Goal: Check status: Check status

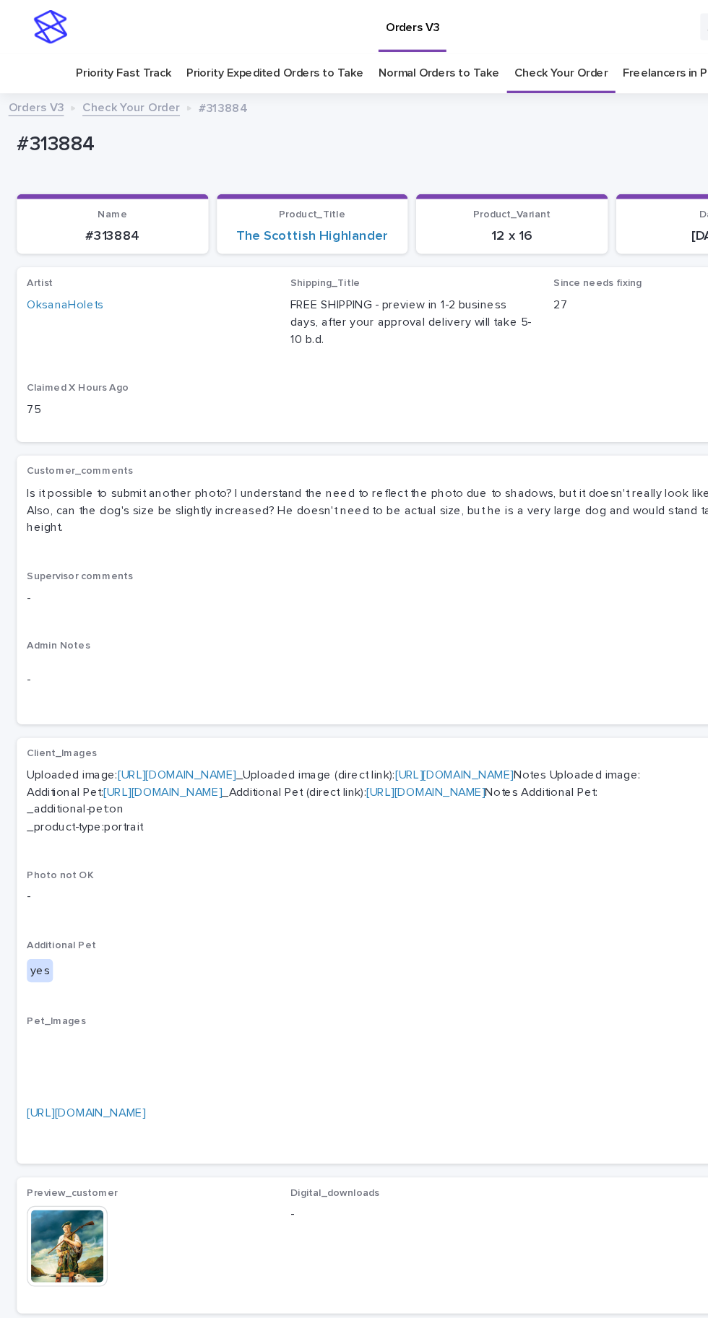
scroll to position [46, 0]
click at [498, 46] on link "Check Your Order" at bounding box center [482, 63] width 80 height 34
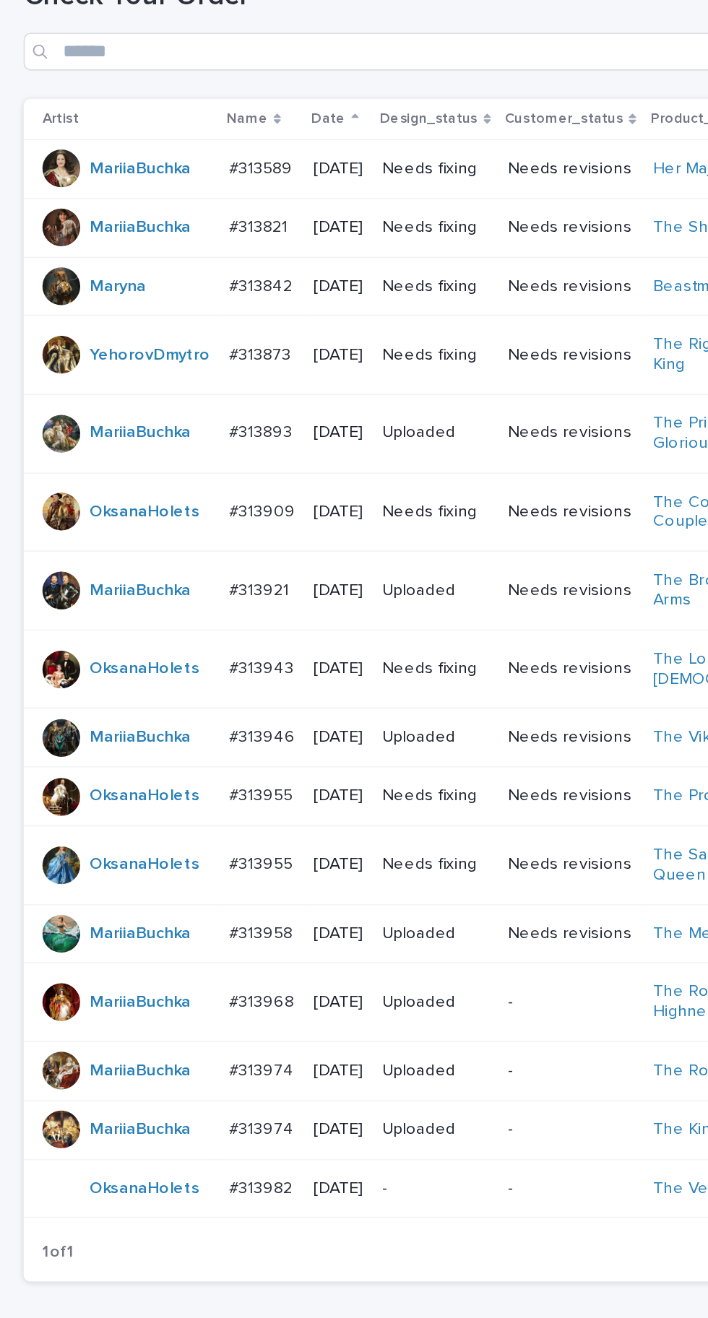
click at [157, 958] on p "#313982" at bounding box center [161, 965] width 42 height 15
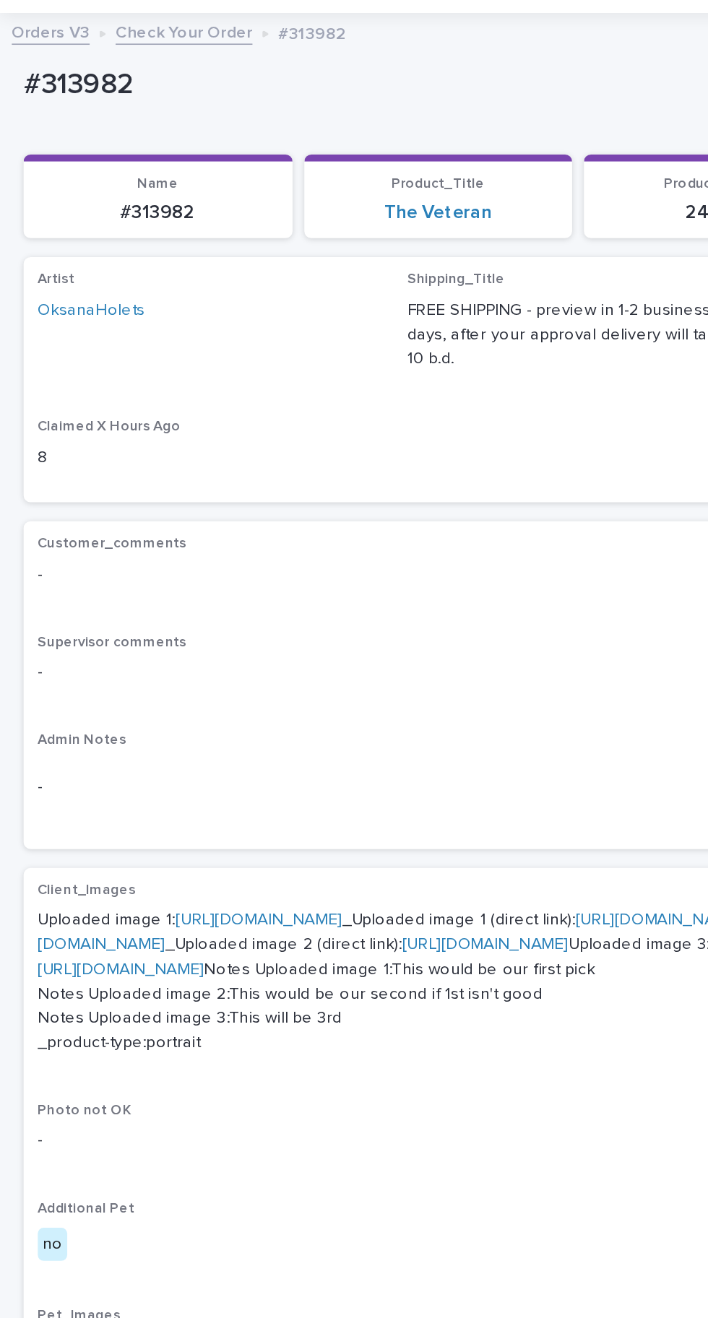
scroll to position [98, 0]
click at [158, 558] on link "https://cdn.shopify.com-uploadkit.app/s/files/1/0033/4807/0511/files/download.h…" at bounding box center [159, 563] width 102 height 10
click at [206, 568] on link "https://cdn.shopify.com-uploadkit.app/s/files/1/0033/4807/0511/files/download.h…" at bounding box center [294, 570] width 542 height 25
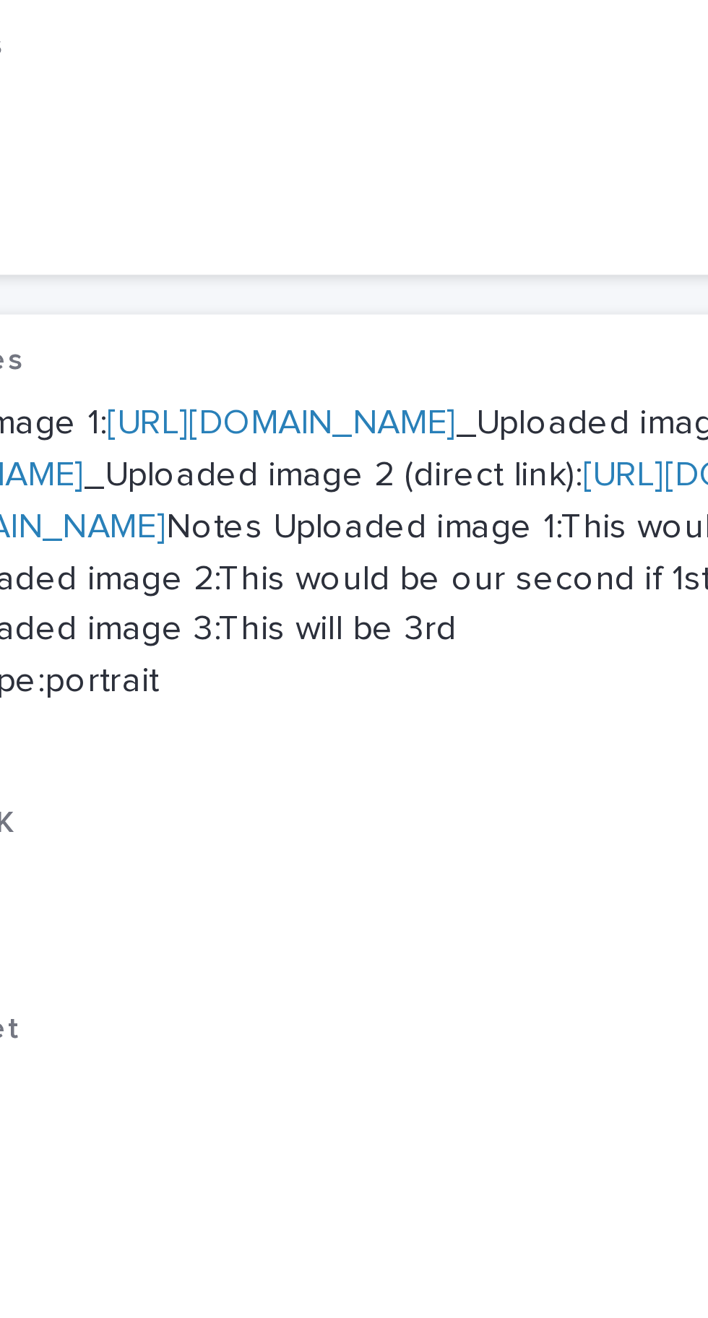
scroll to position [100, 0]
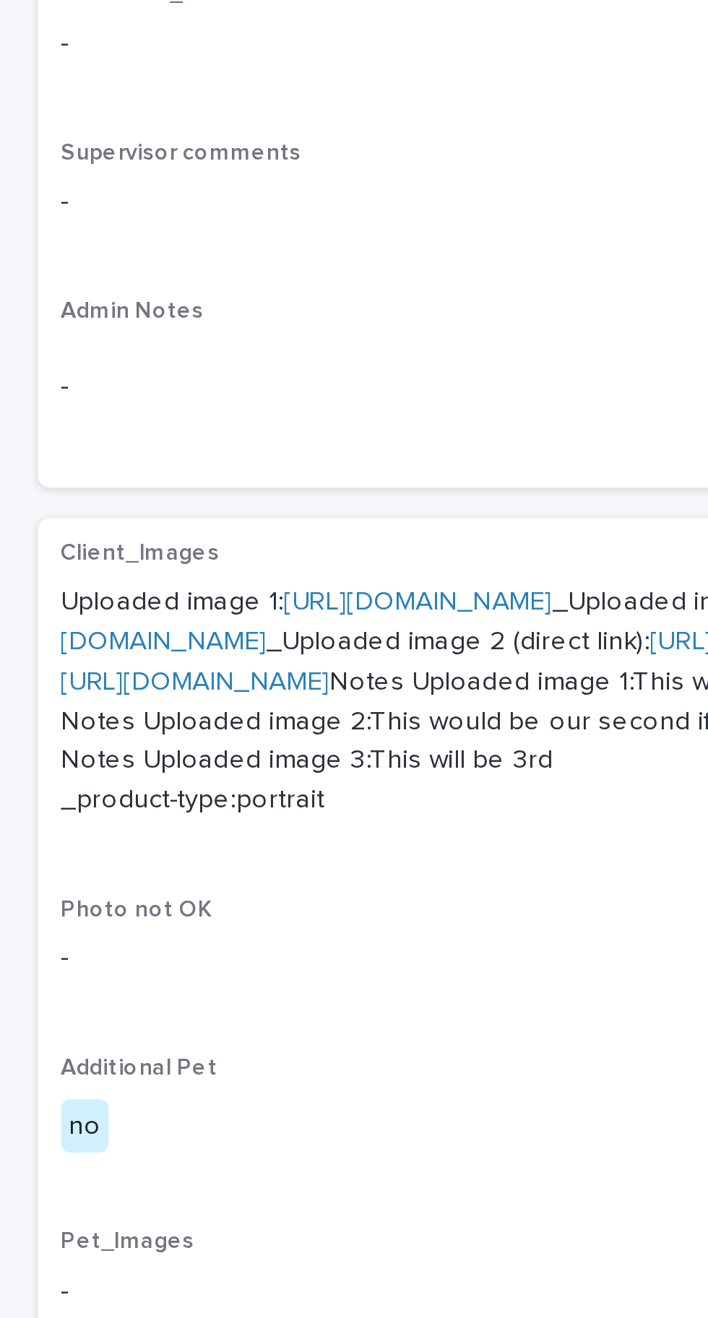
click at [165, 558] on link "https://cdn.shopify.com-uploadkit.app/s/files/1/0033/4807/0511/files/download.h…" at bounding box center [159, 563] width 102 height 10
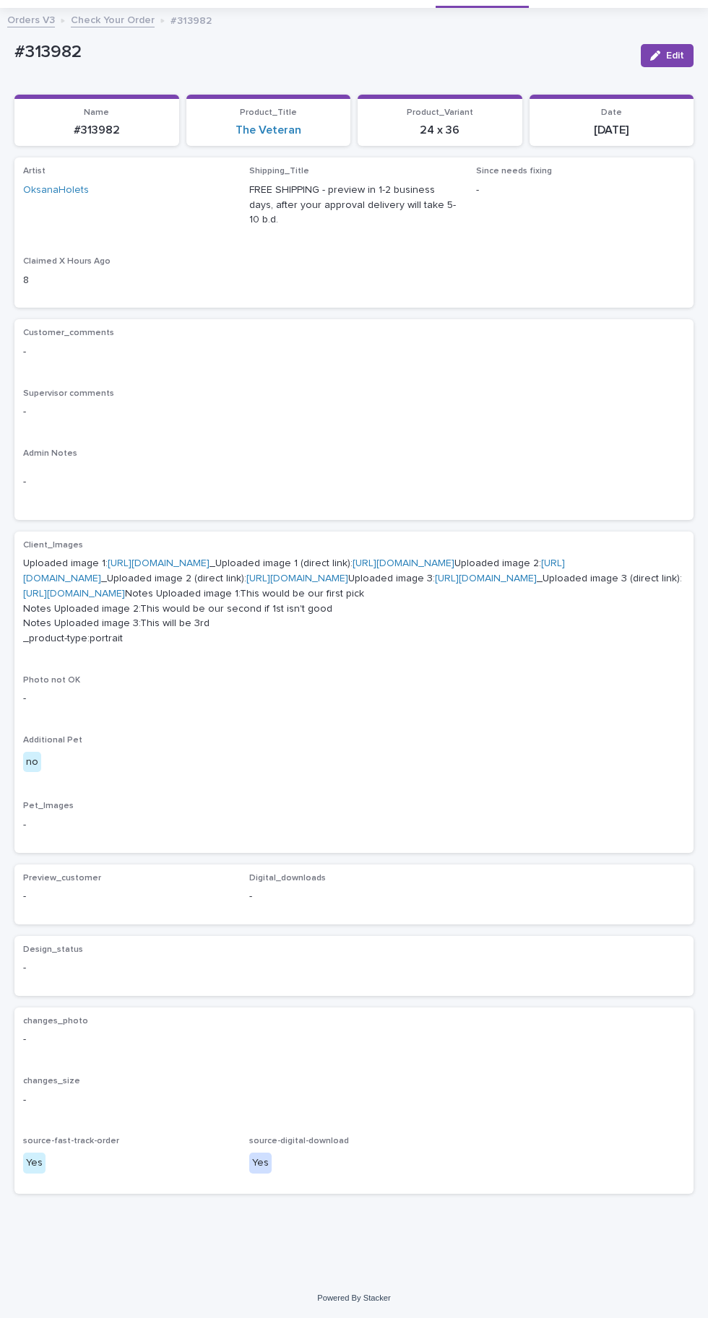
scroll to position [0, 0]
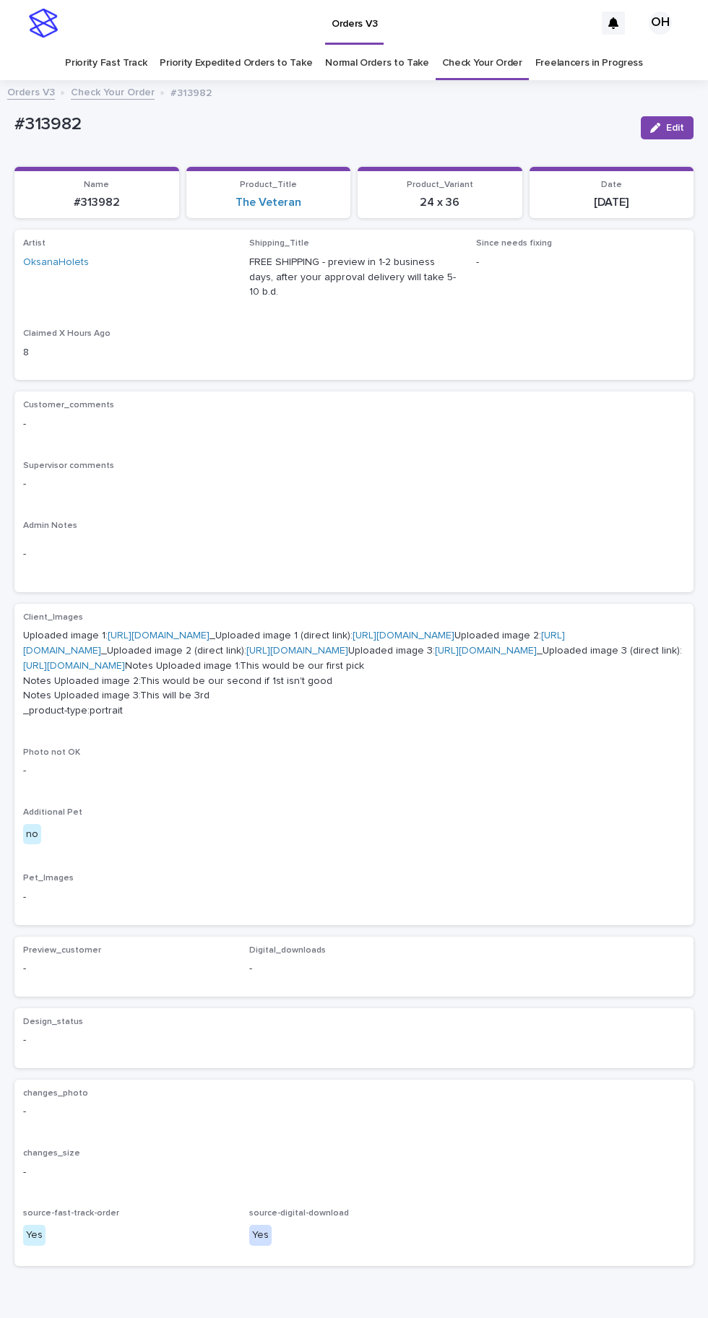
click at [492, 46] on link "Check Your Order" at bounding box center [482, 63] width 80 height 34
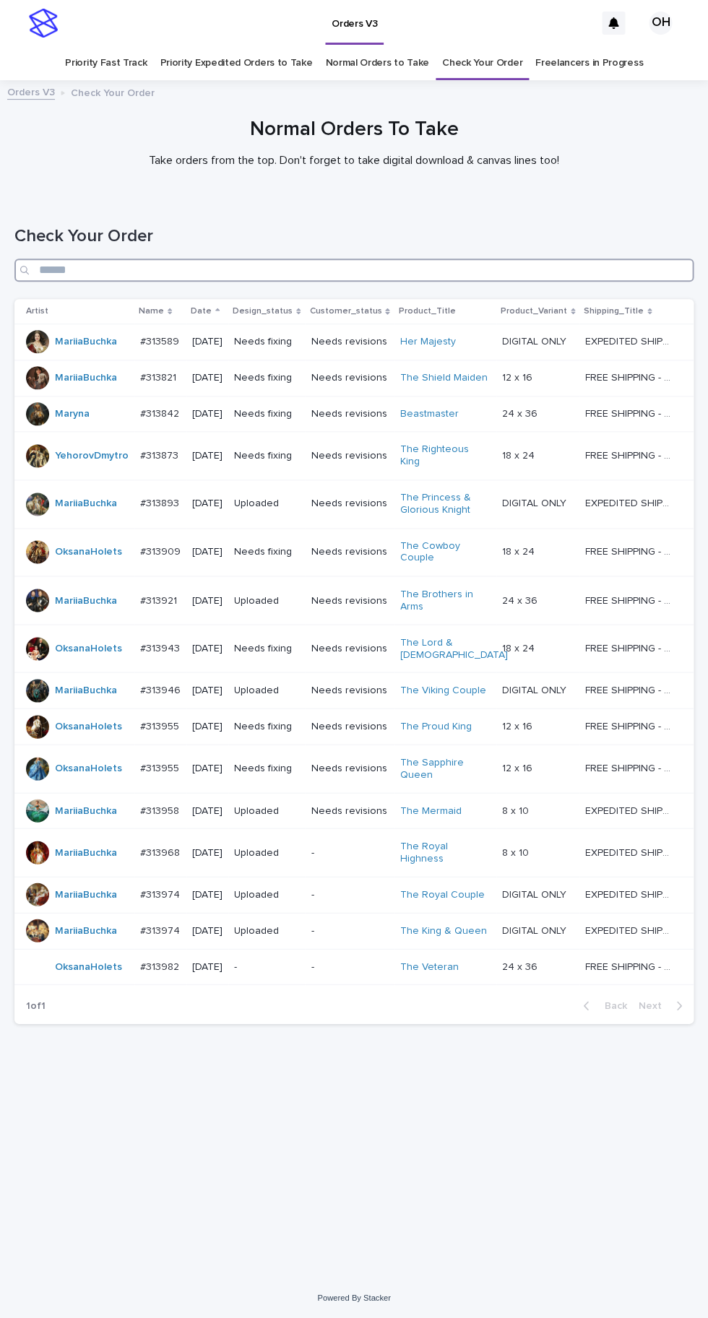
click at [360, 259] on input "Search" at bounding box center [353, 270] width 679 height 23
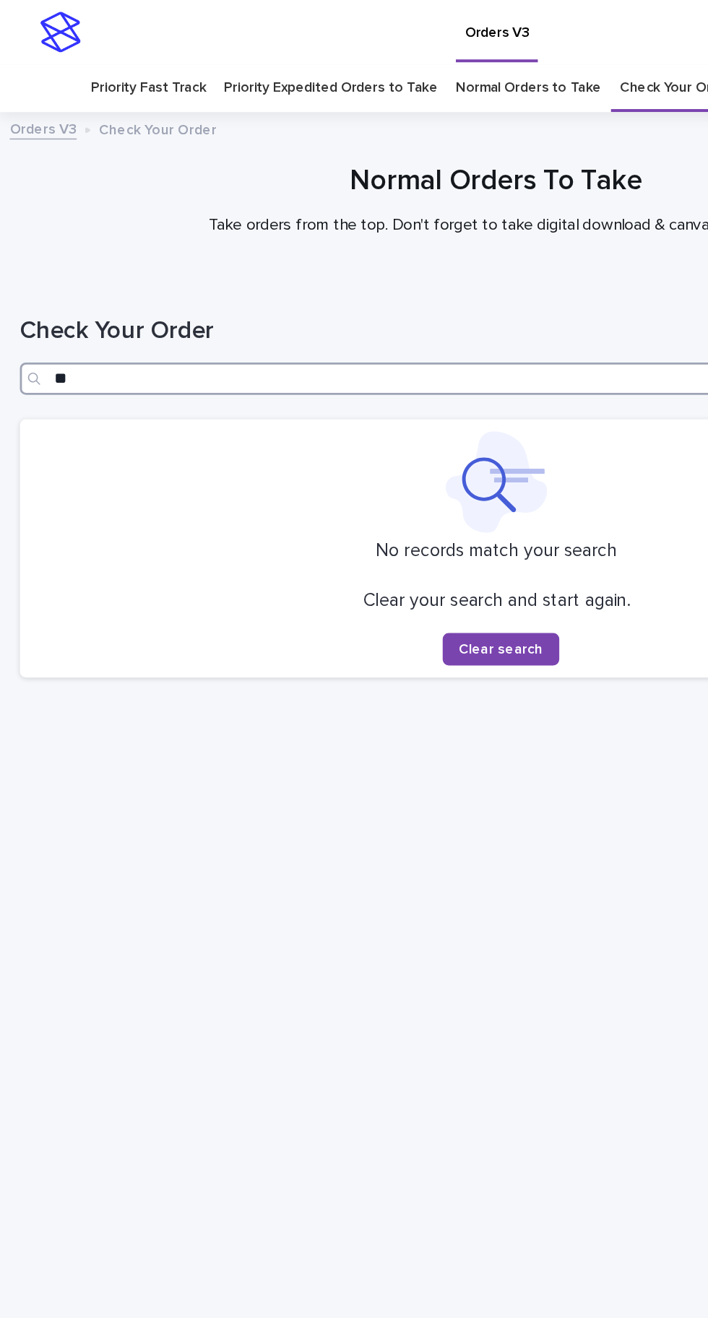
type input "***"
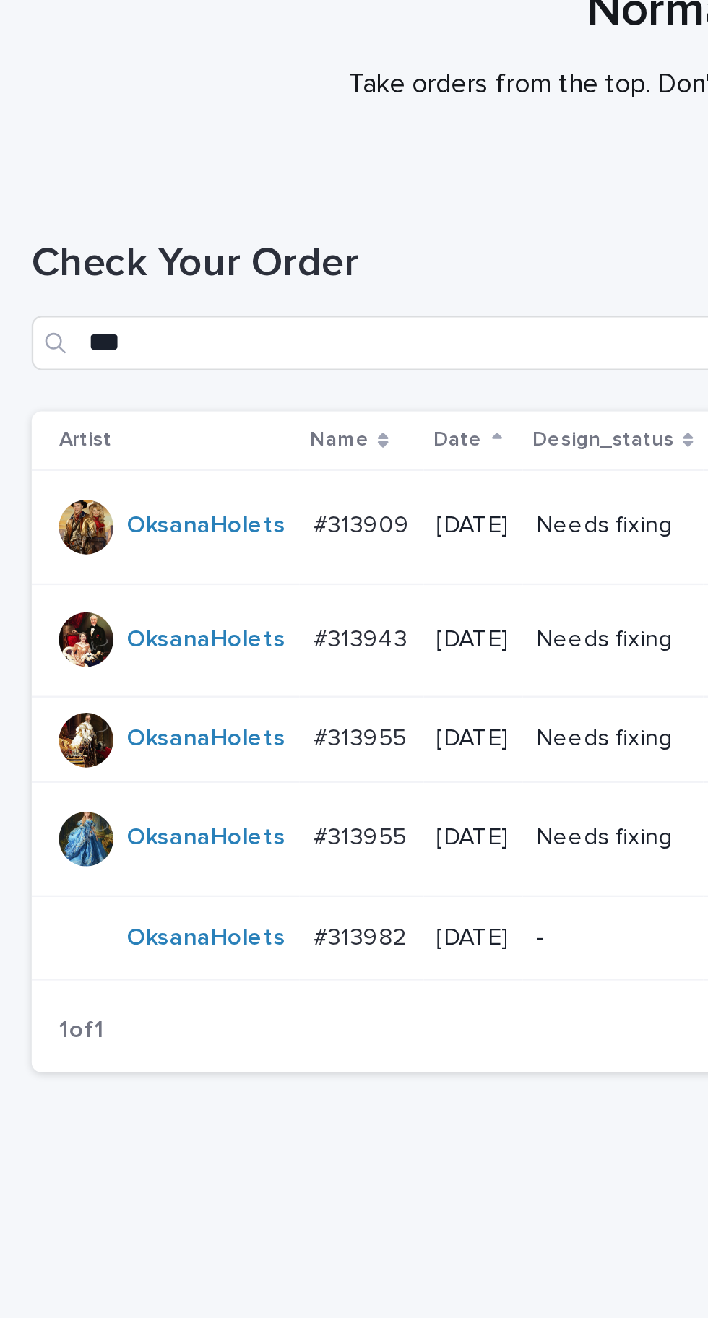
click at [162, 387] on p "#313943" at bounding box center [155, 394] width 43 height 15
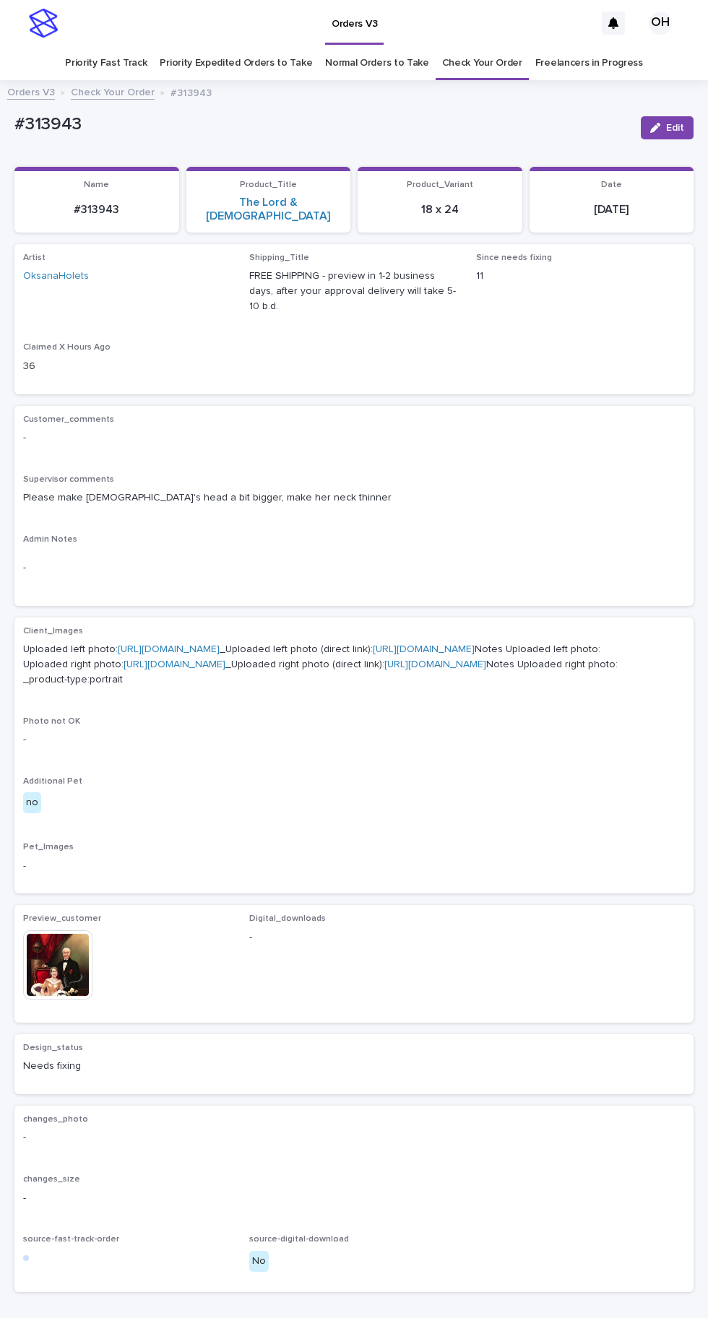
click at [71, 1000] on img at bounding box center [57, 964] width 69 height 69
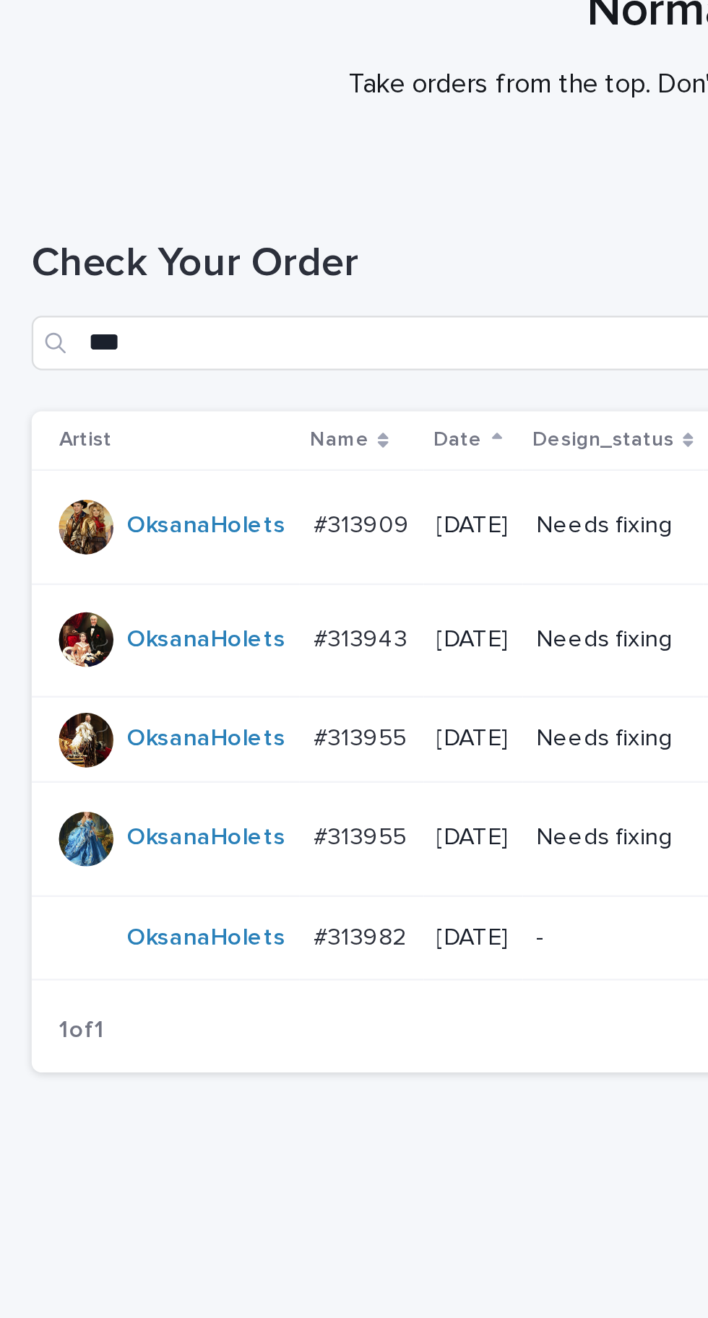
click at [145, 387] on p "#313943" at bounding box center [155, 394] width 43 height 15
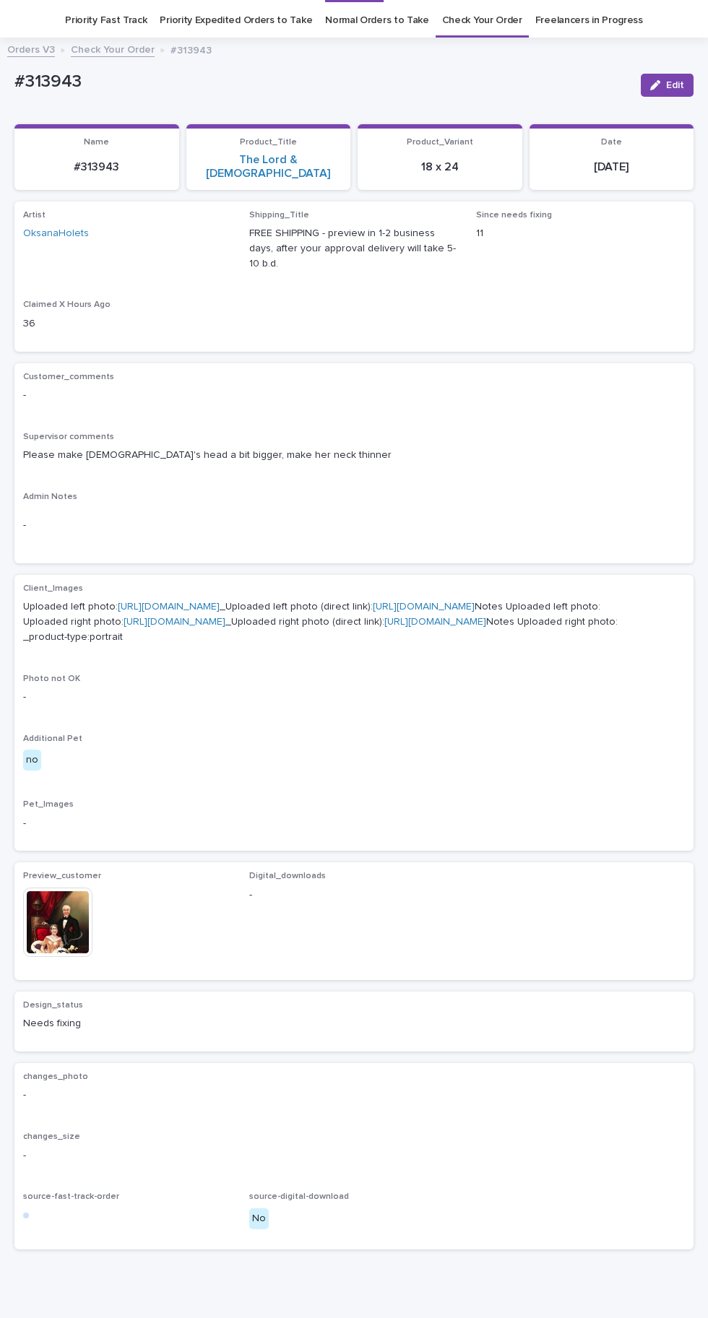
scroll to position [46, 0]
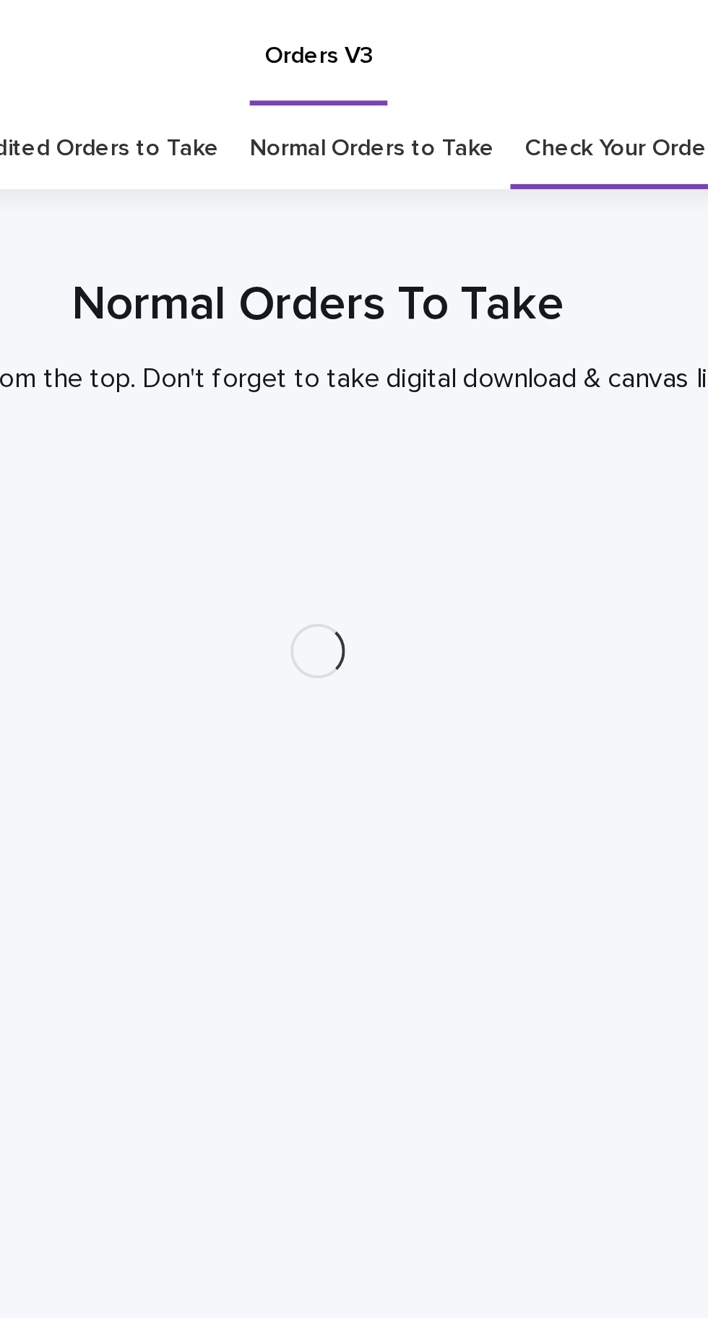
scroll to position [46, 0]
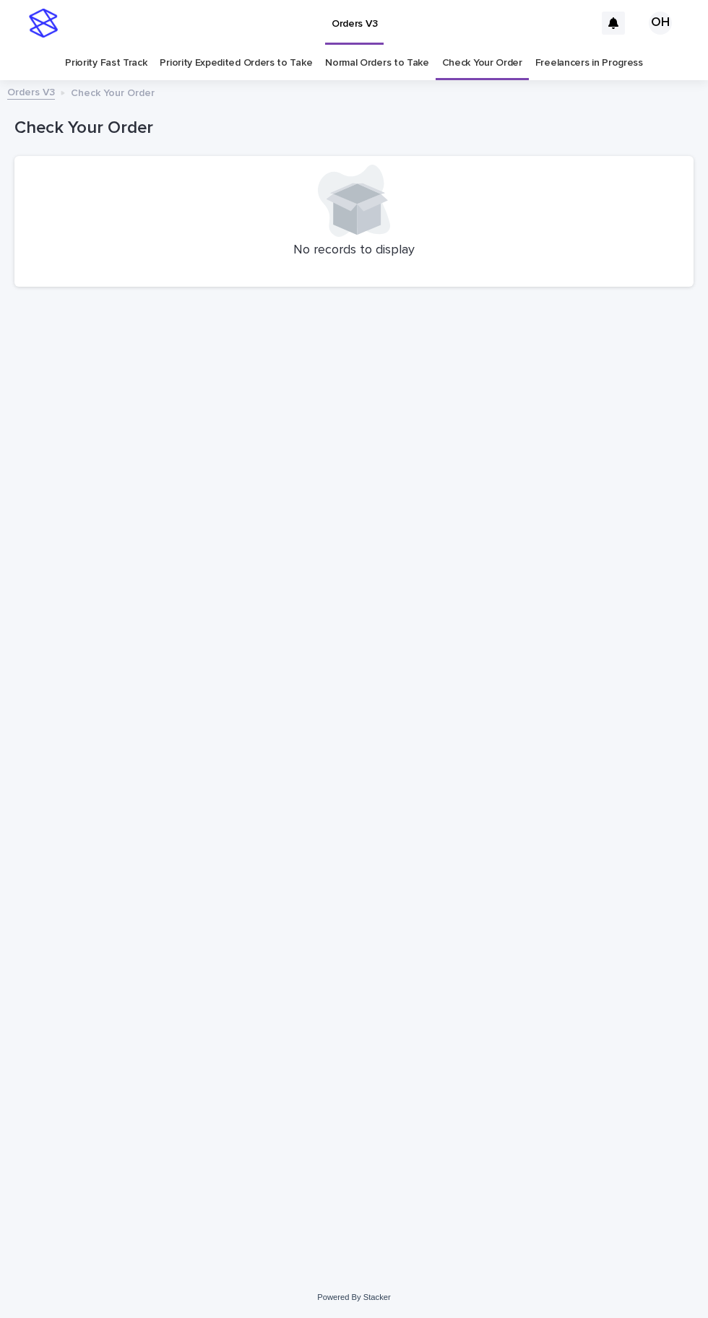
scroll to position [46, 0]
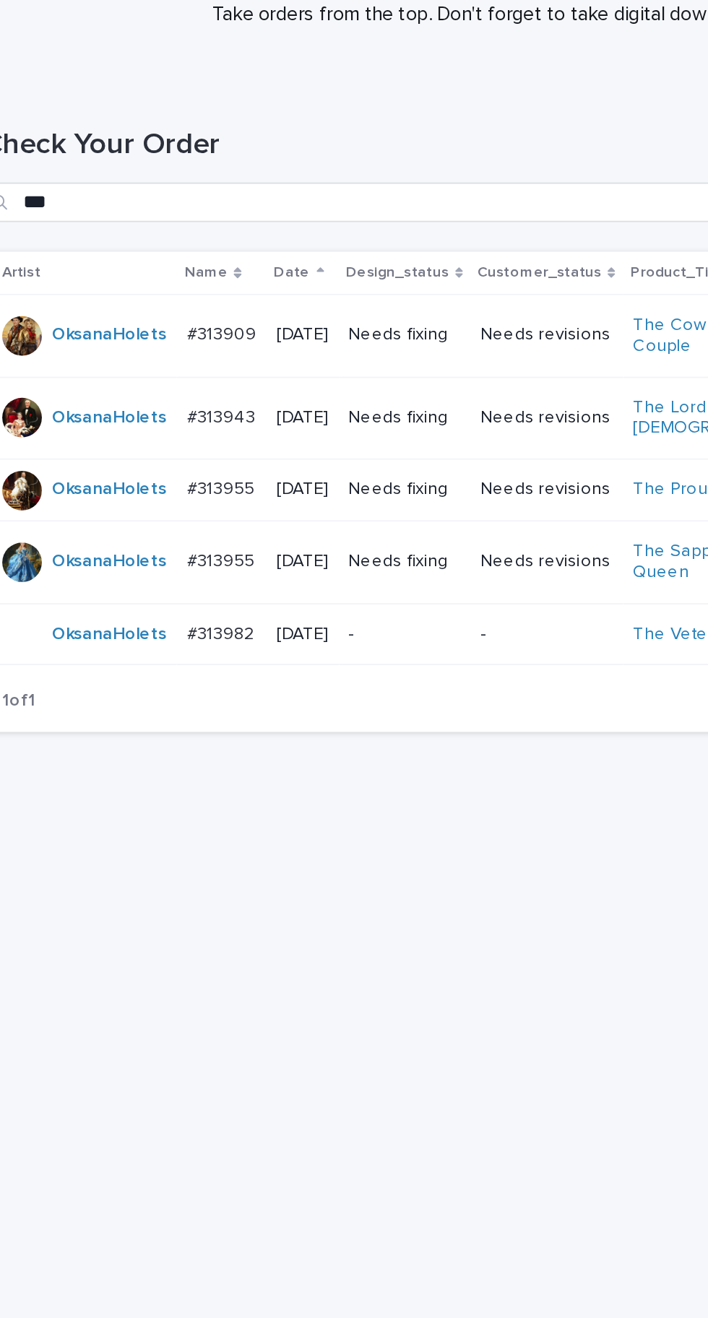
click at [173, 456] on td "#313955 #313955" at bounding box center [154, 480] width 52 height 48
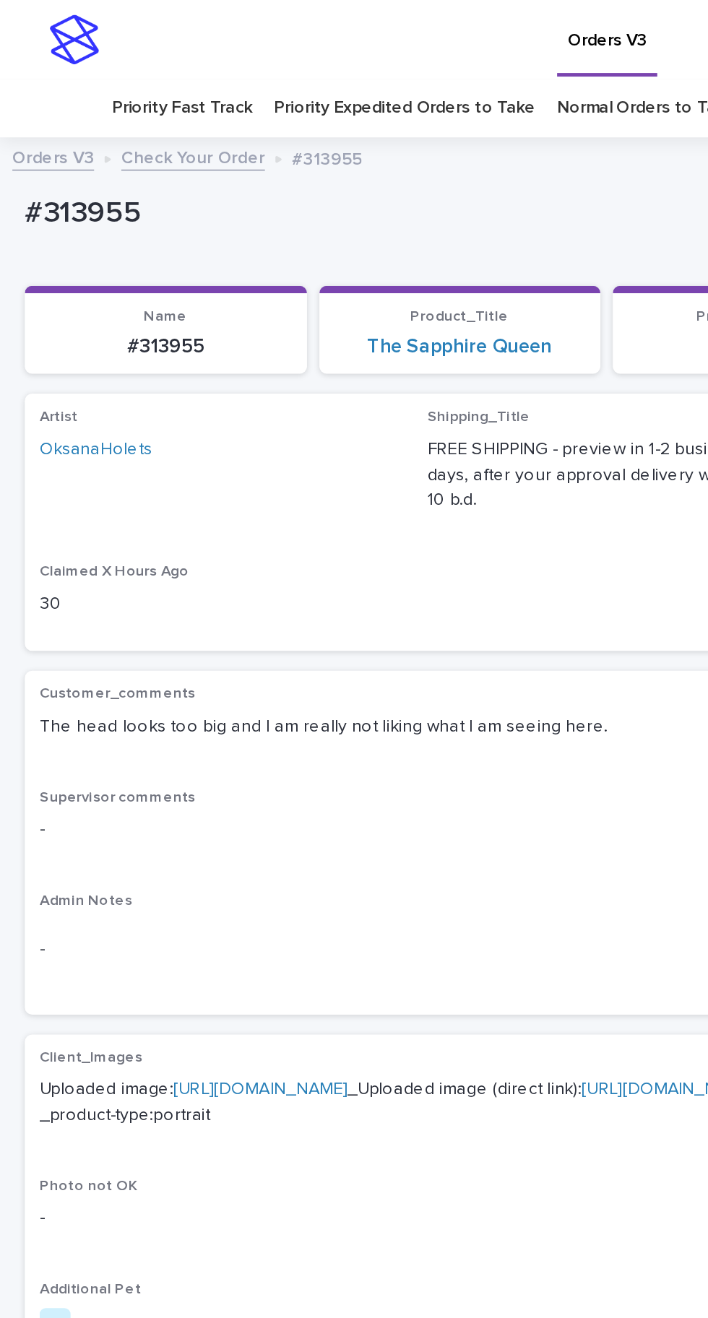
scroll to position [28, 0]
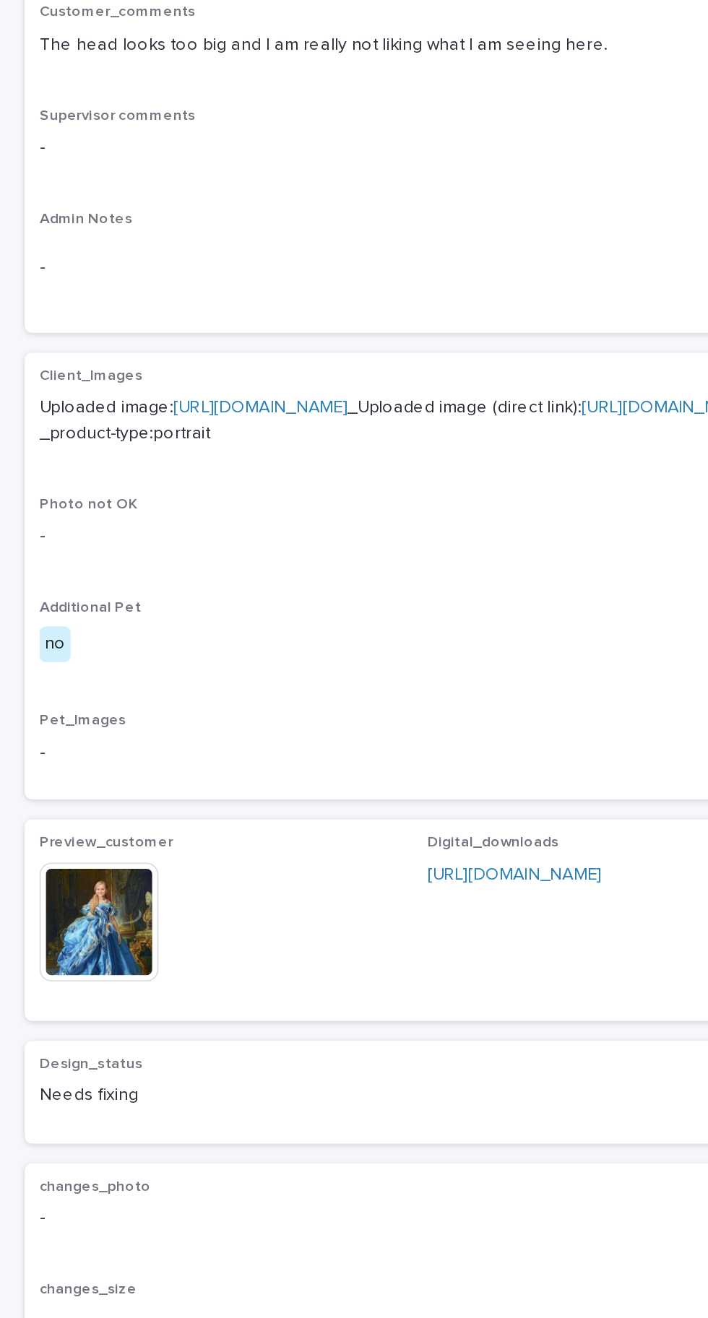
click at [87, 921] on img at bounding box center [57, 907] width 69 height 69
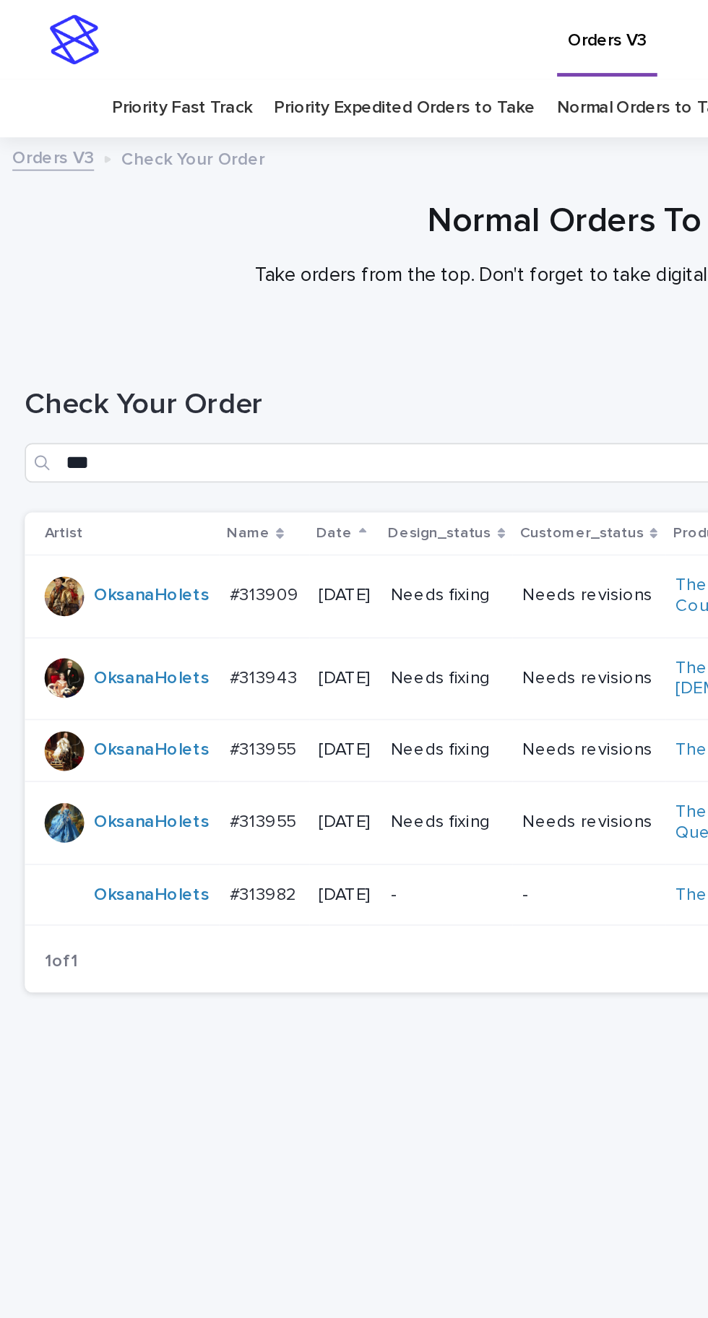
click at [163, 471] on p "#313955" at bounding box center [155, 478] width 42 height 15
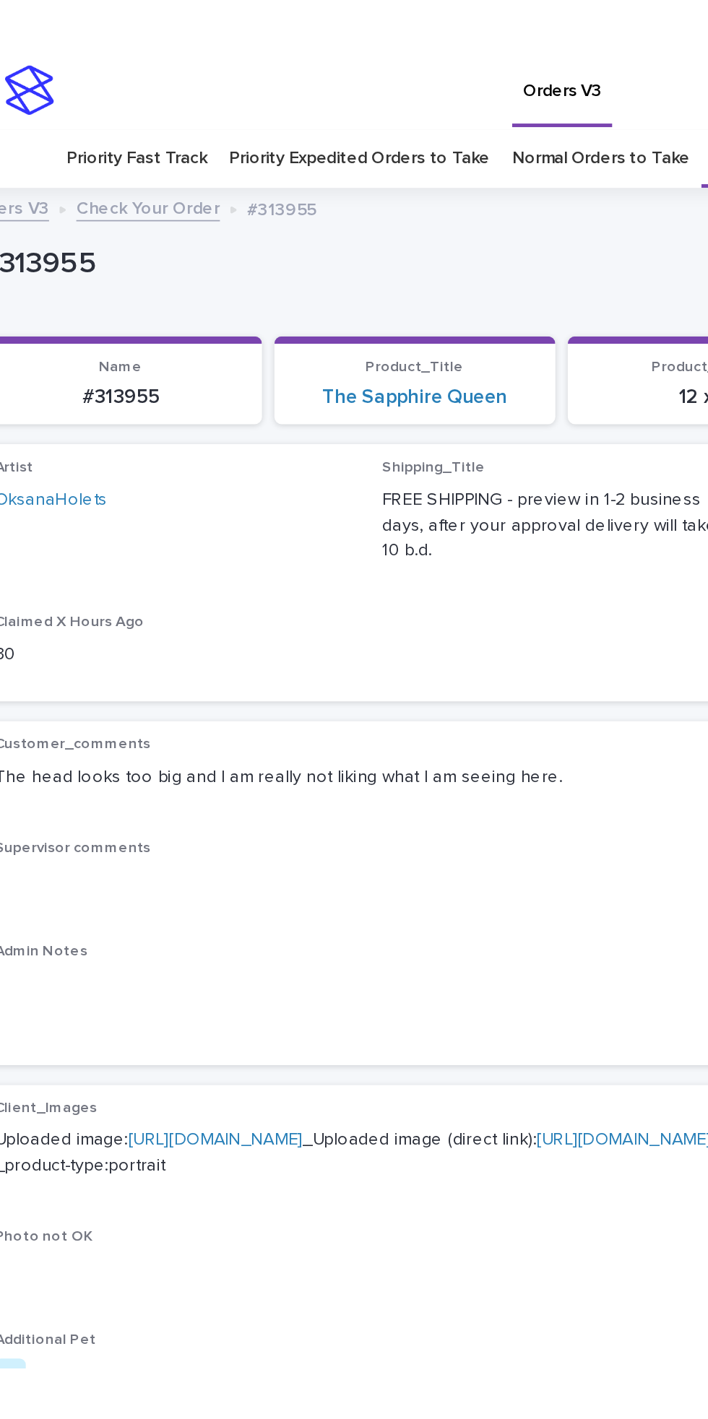
scroll to position [28, 0]
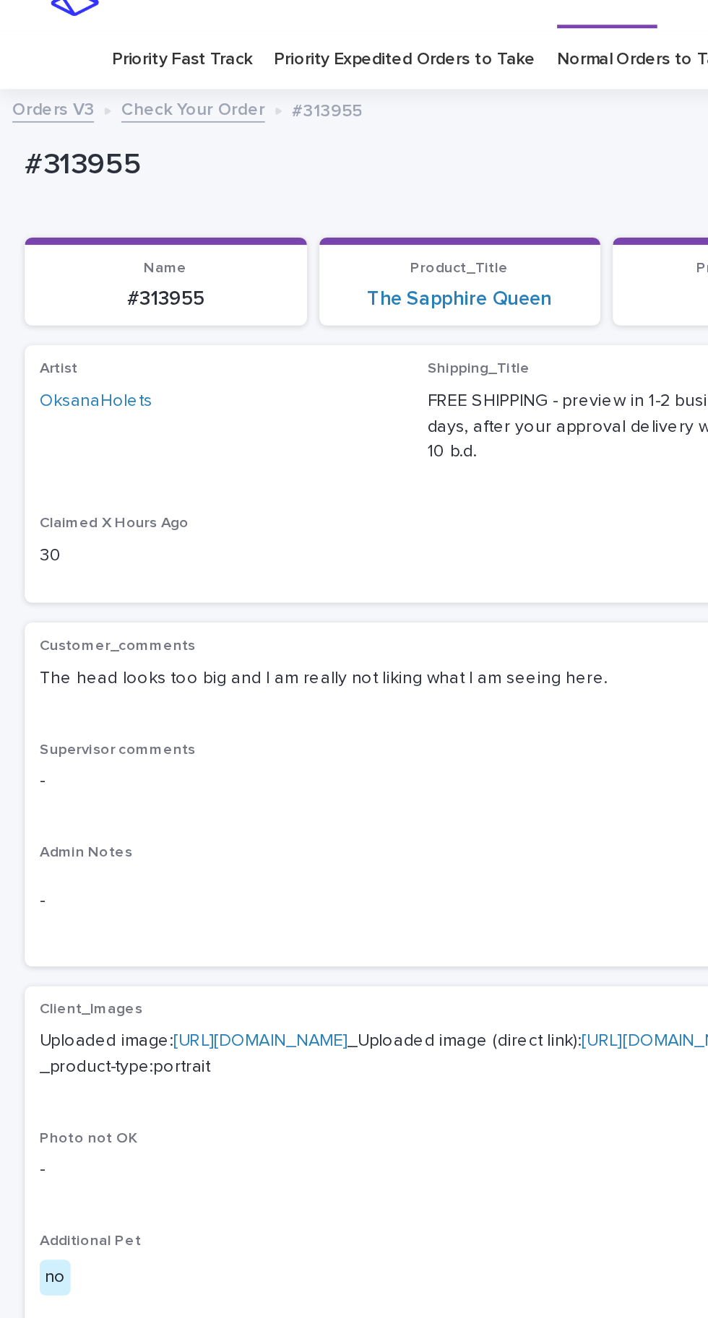
click at [197, 606] on link "https://cdn.shopify.com-uploadkit.app/s/files/1/0033/4807/0511/files/download.h…" at bounding box center [152, 607] width 102 height 10
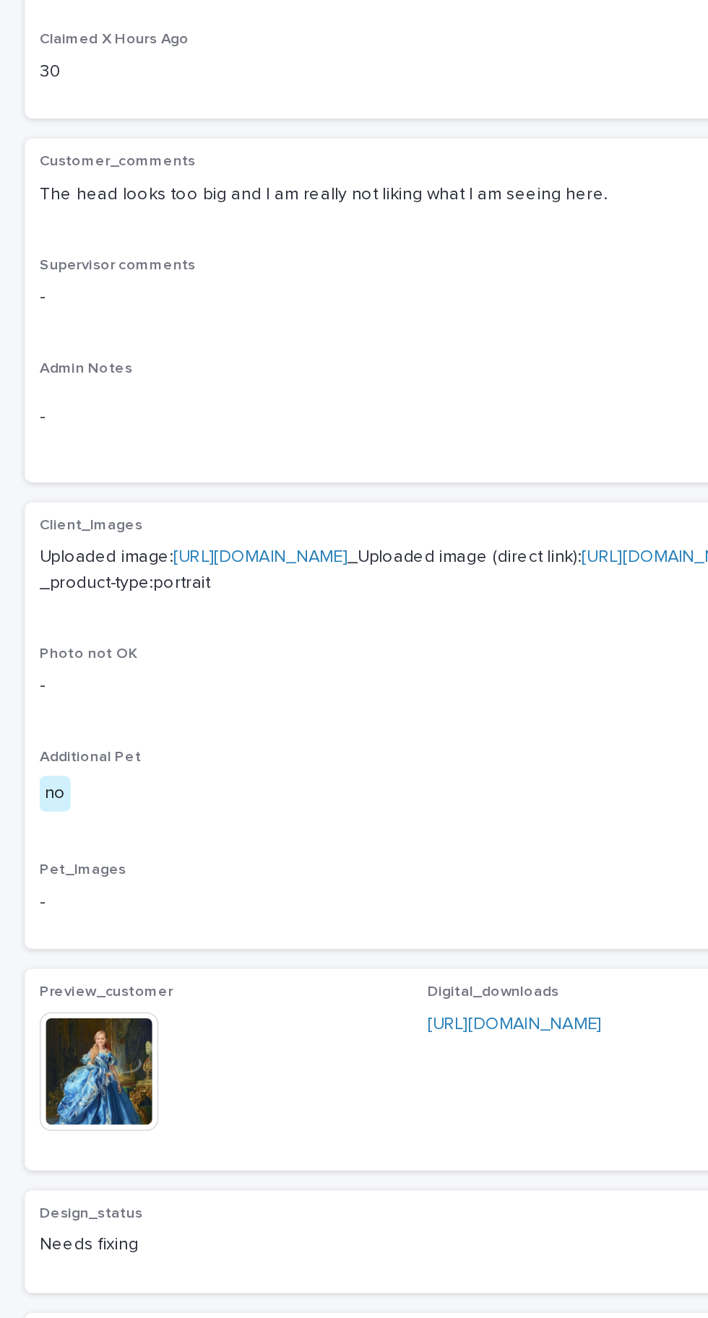
click at [77, 943] on img at bounding box center [57, 907] width 69 height 69
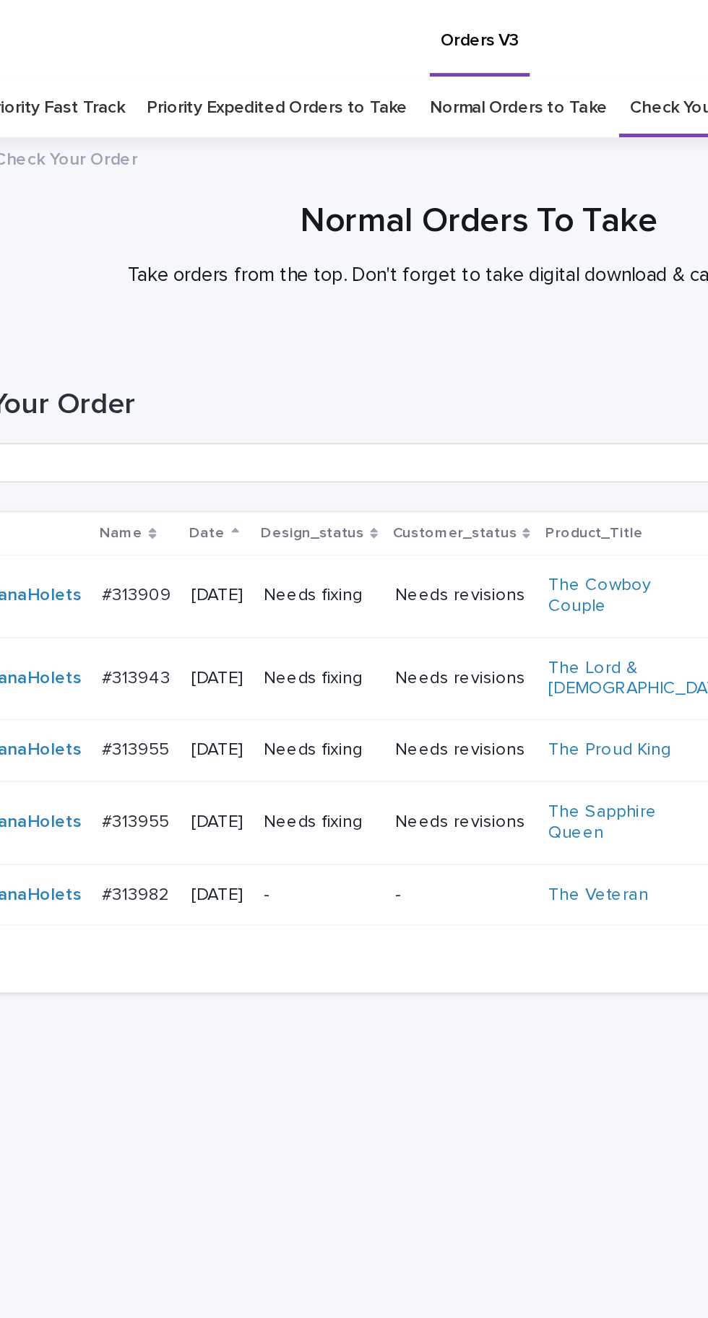
scroll to position [46, 0]
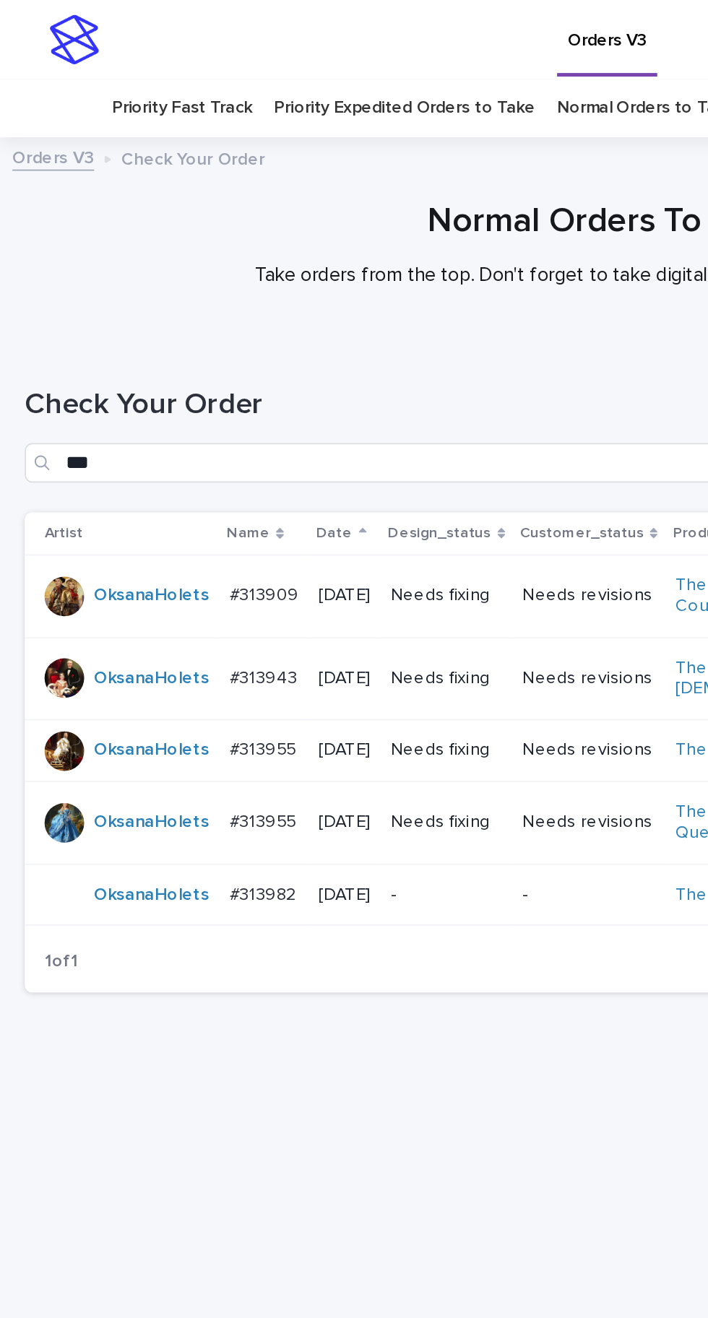
click at [157, 429] on p "#313955" at bounding box center [155, 436] width 42 height 15
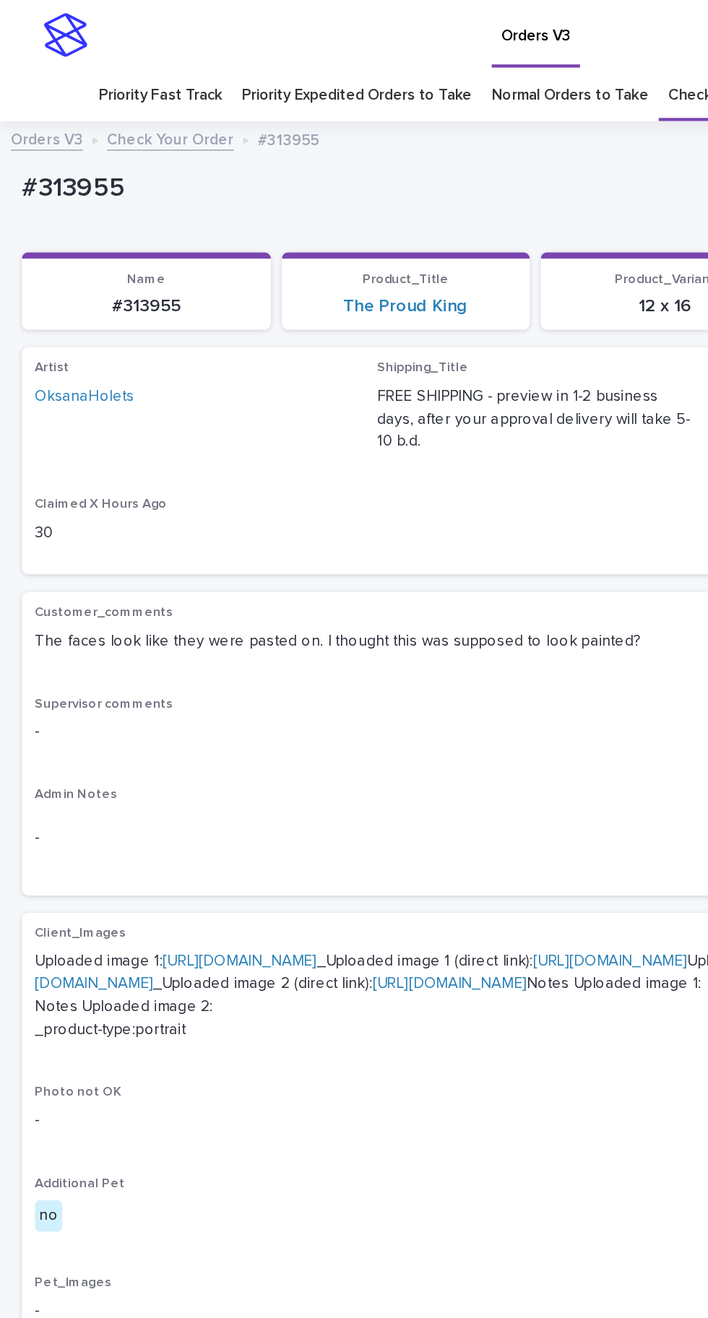
scroll to position [118, 0]
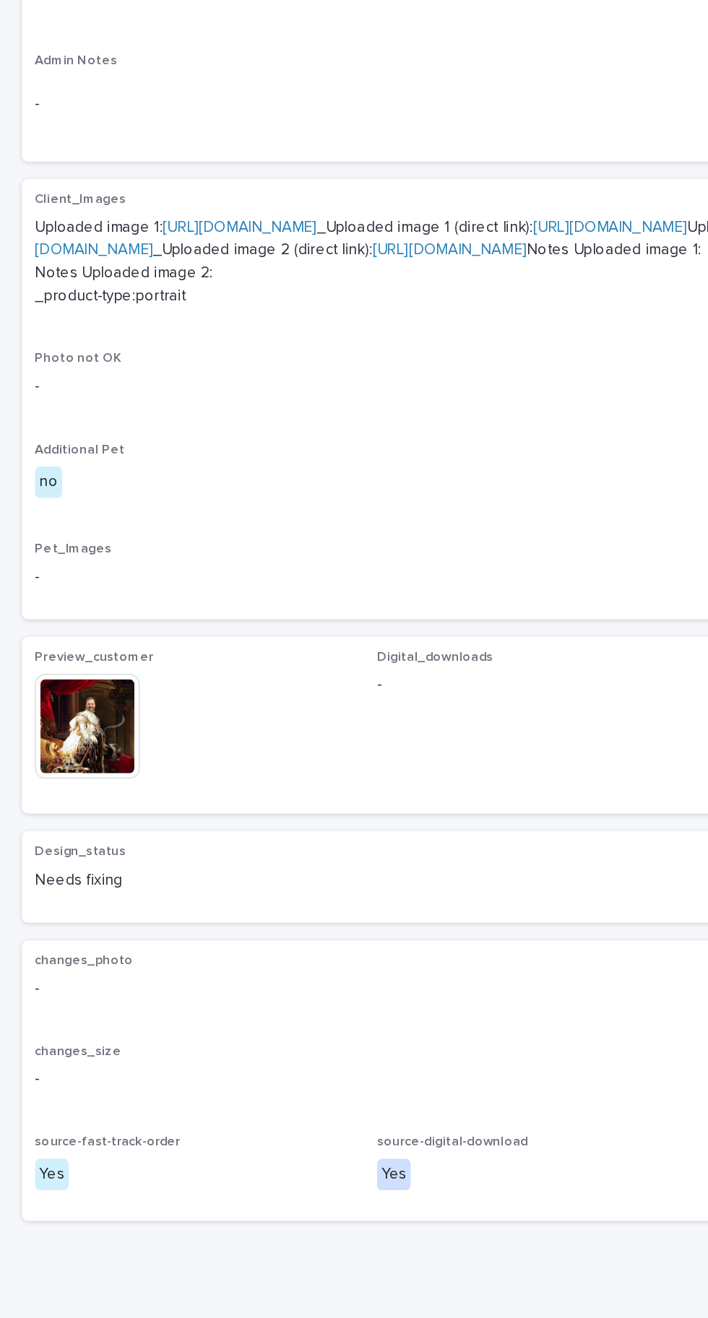
click at [62, 901] on img at bounding box center [57, 865] width 69 height 69
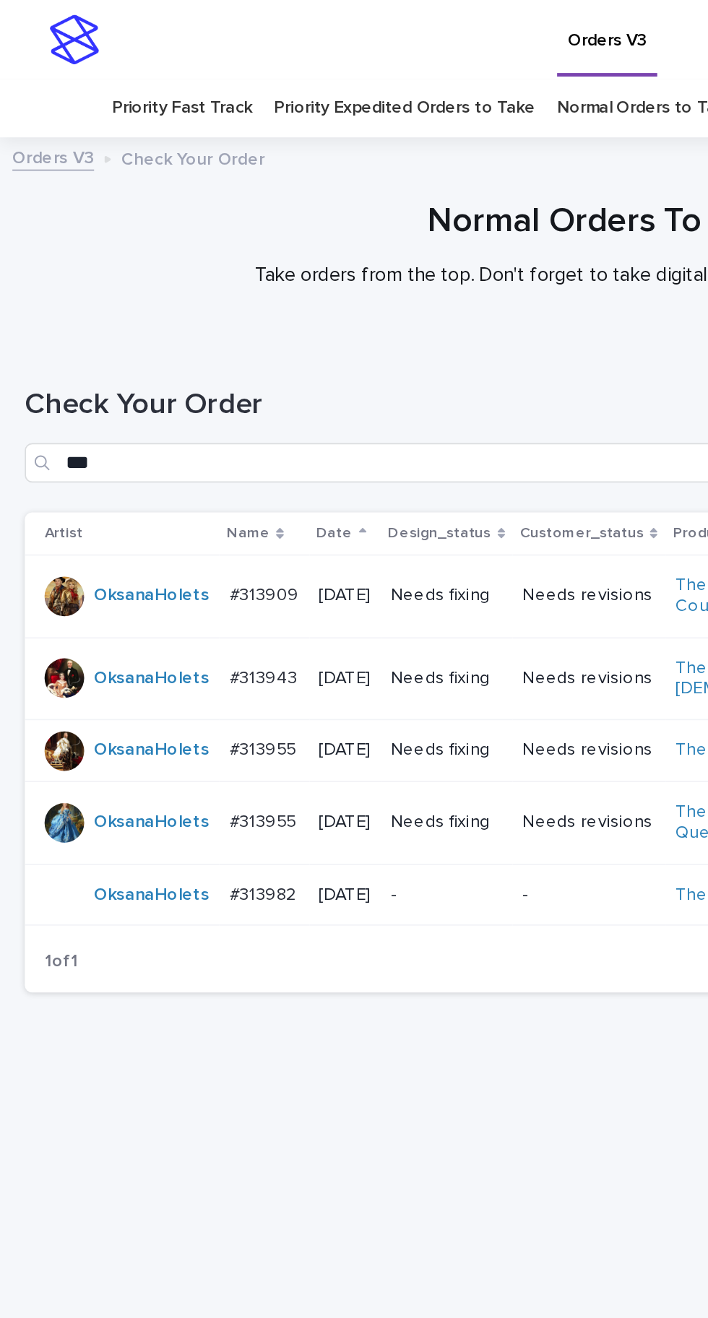
click at [160, 471] on p "#313955" at bounding box center [155, 478] width 42 height 15
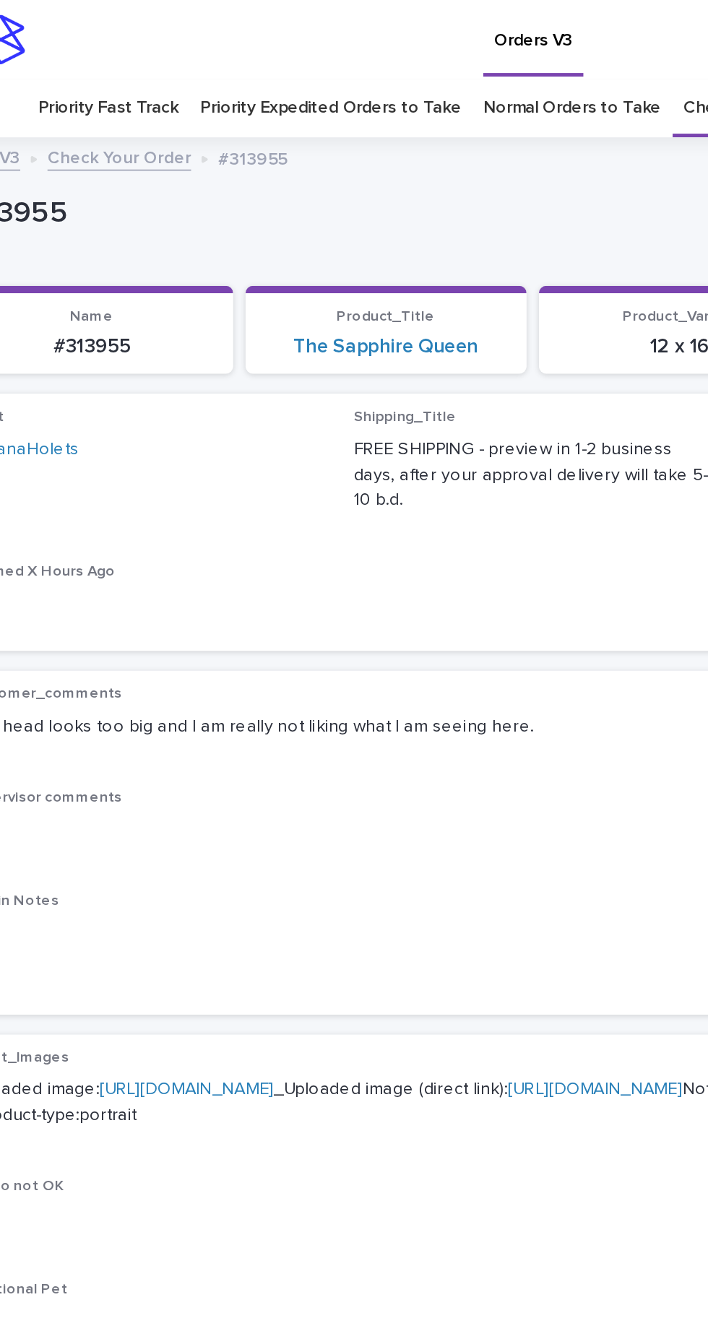
scroll to position [28, 0]
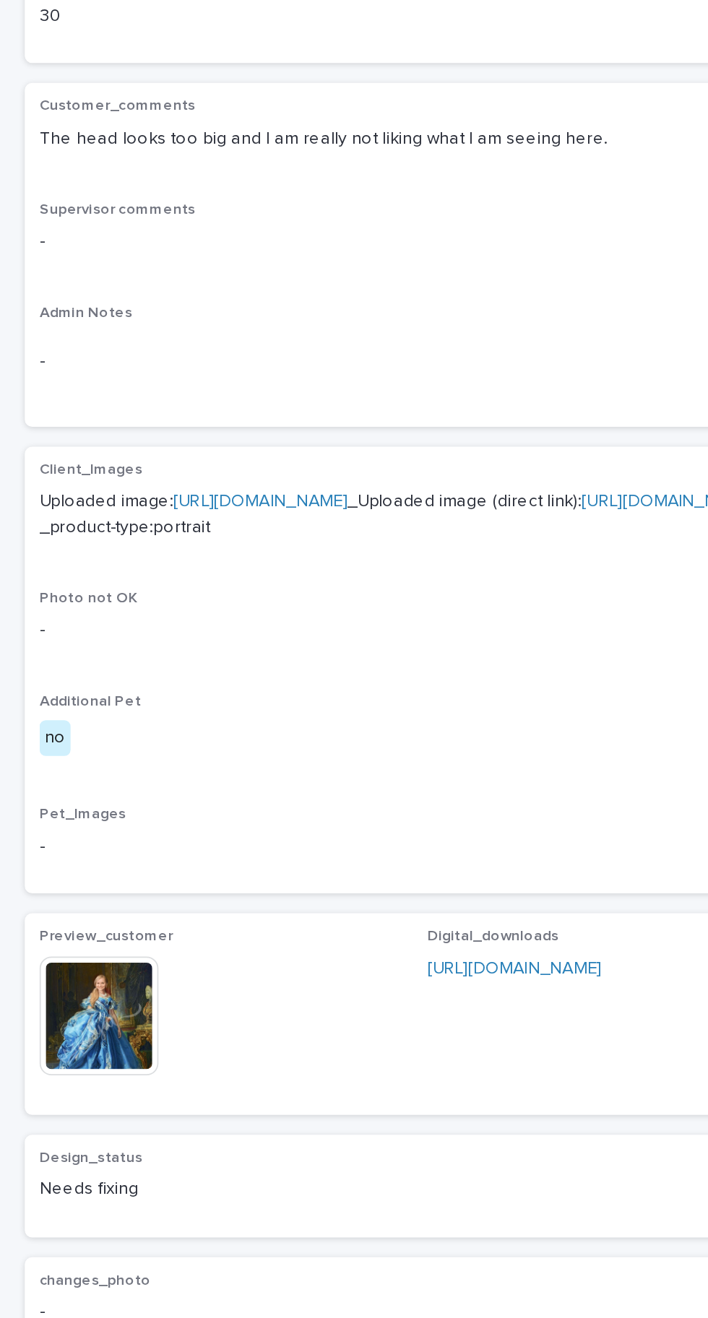
click at [79, 943] on img at bounding box center [57, 907] width 69 height 69
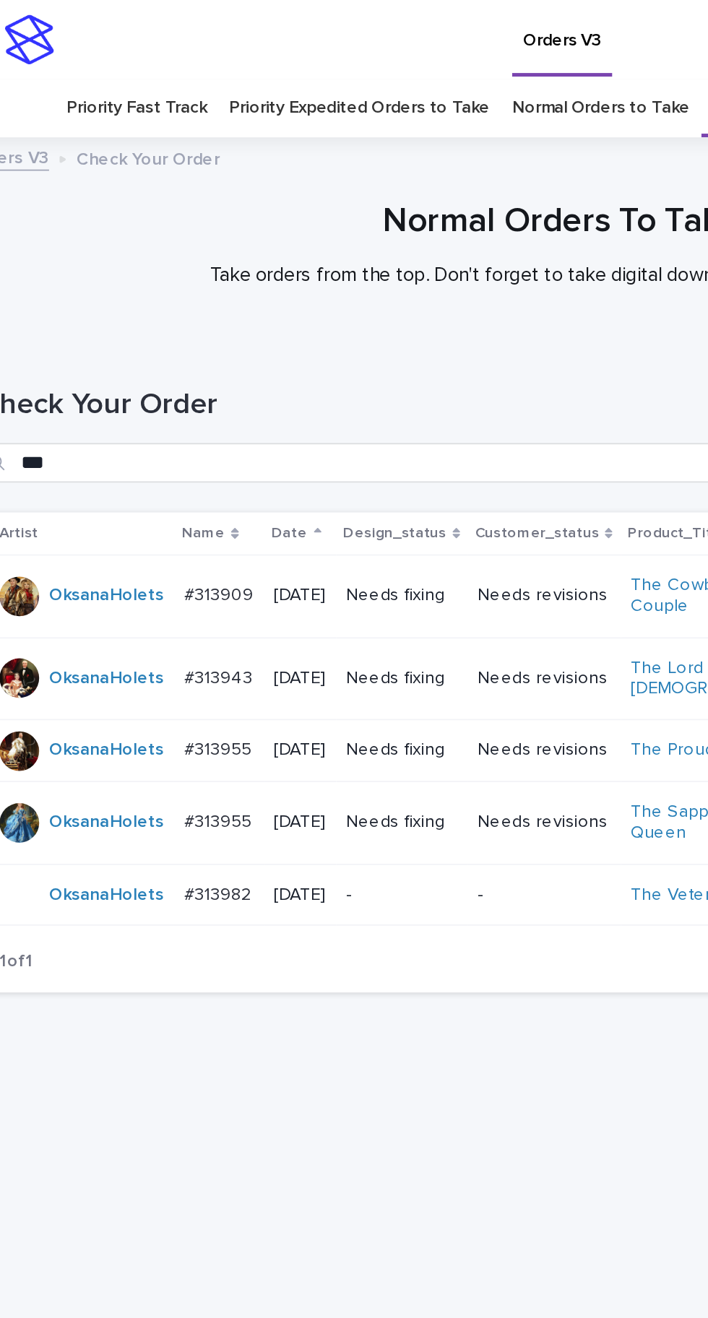
scroll to position [46, 0]
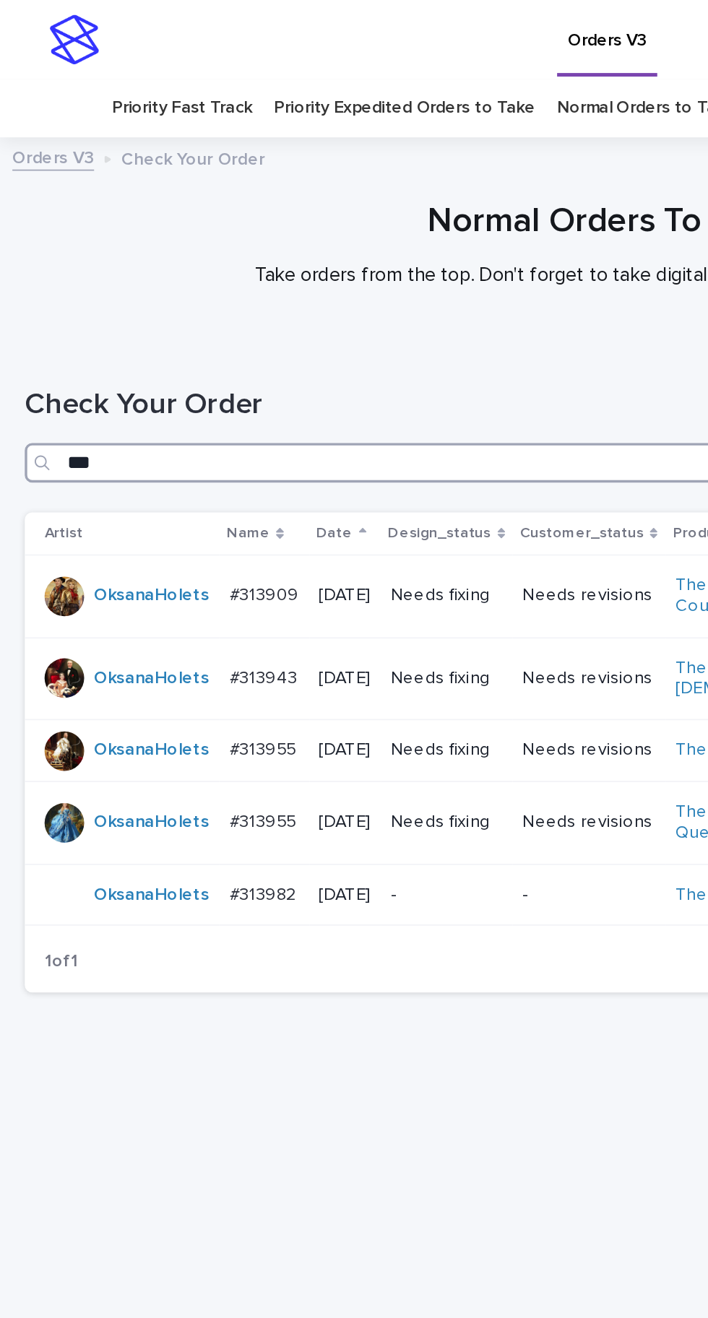
click at [209, 259] on input "***" at bounding box center [353, 270] width 679 height 23
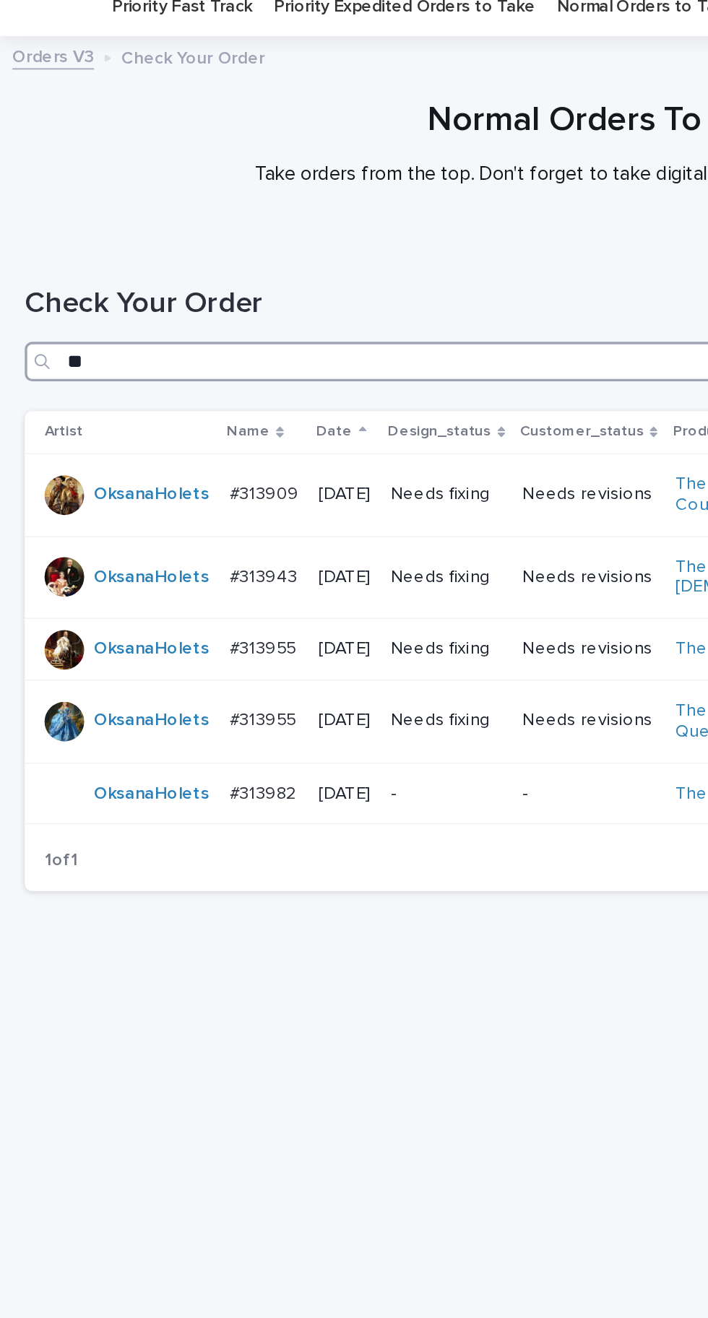
type input "*"
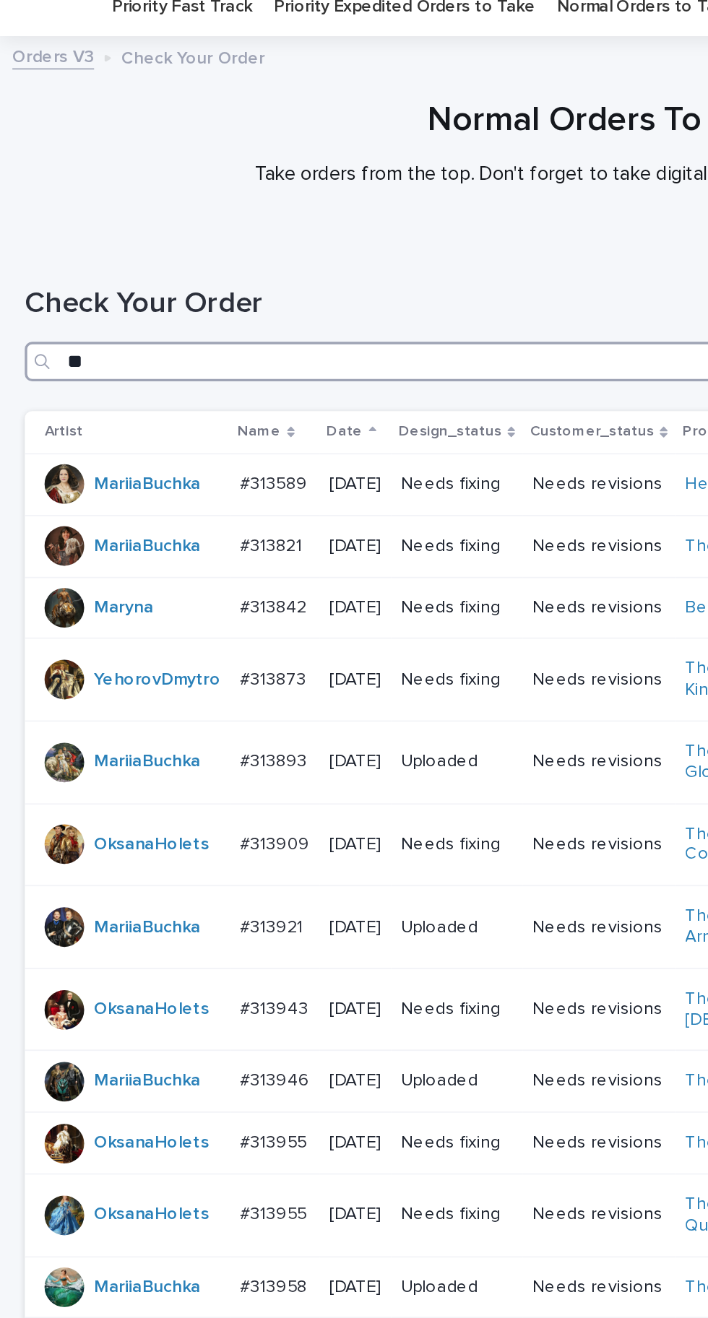
type input "***"
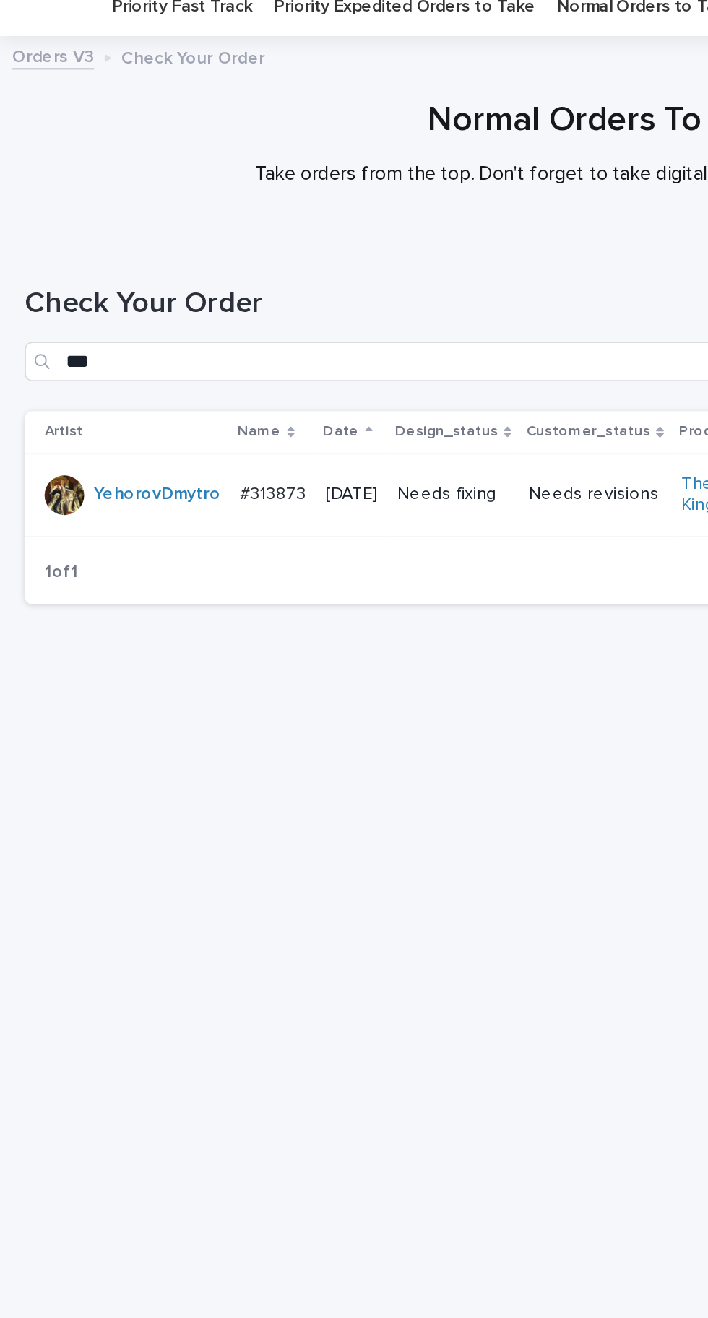
click at [160, 339] on p "#313873" at bounding box center [160, 346] width 41 height 15
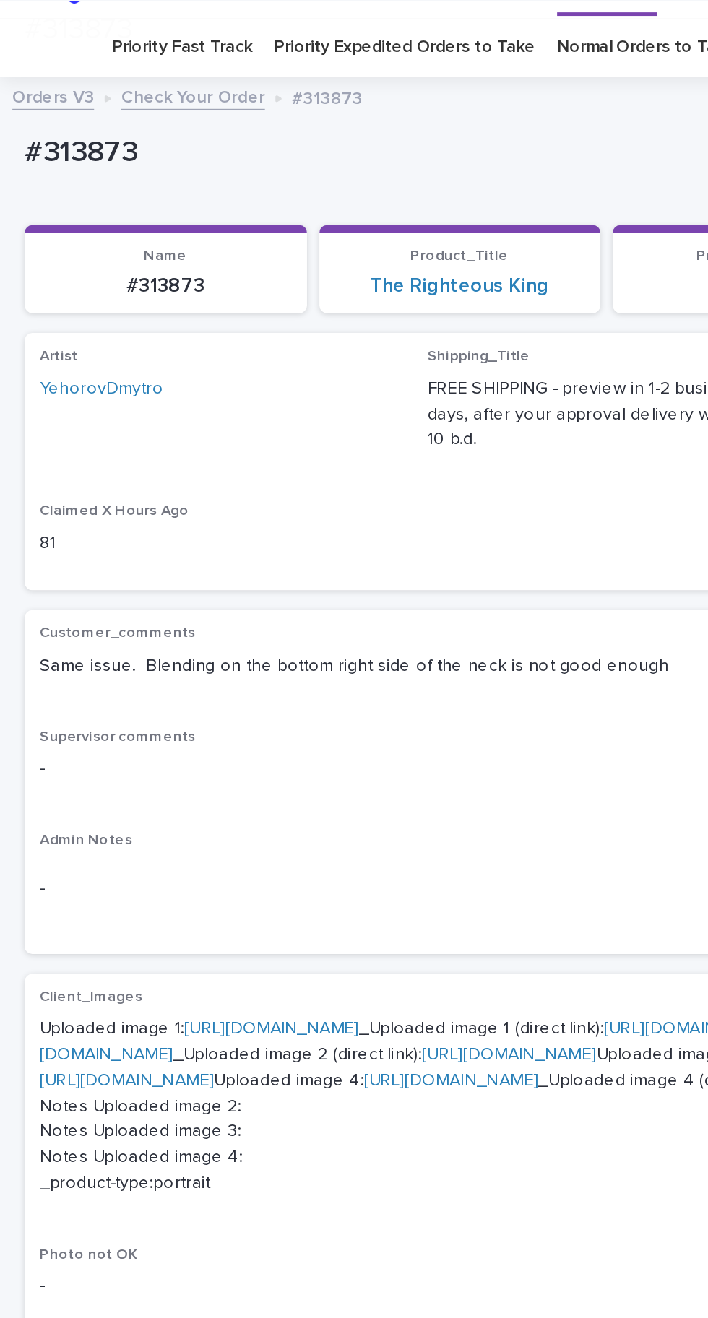
scroll to position [313, 0]
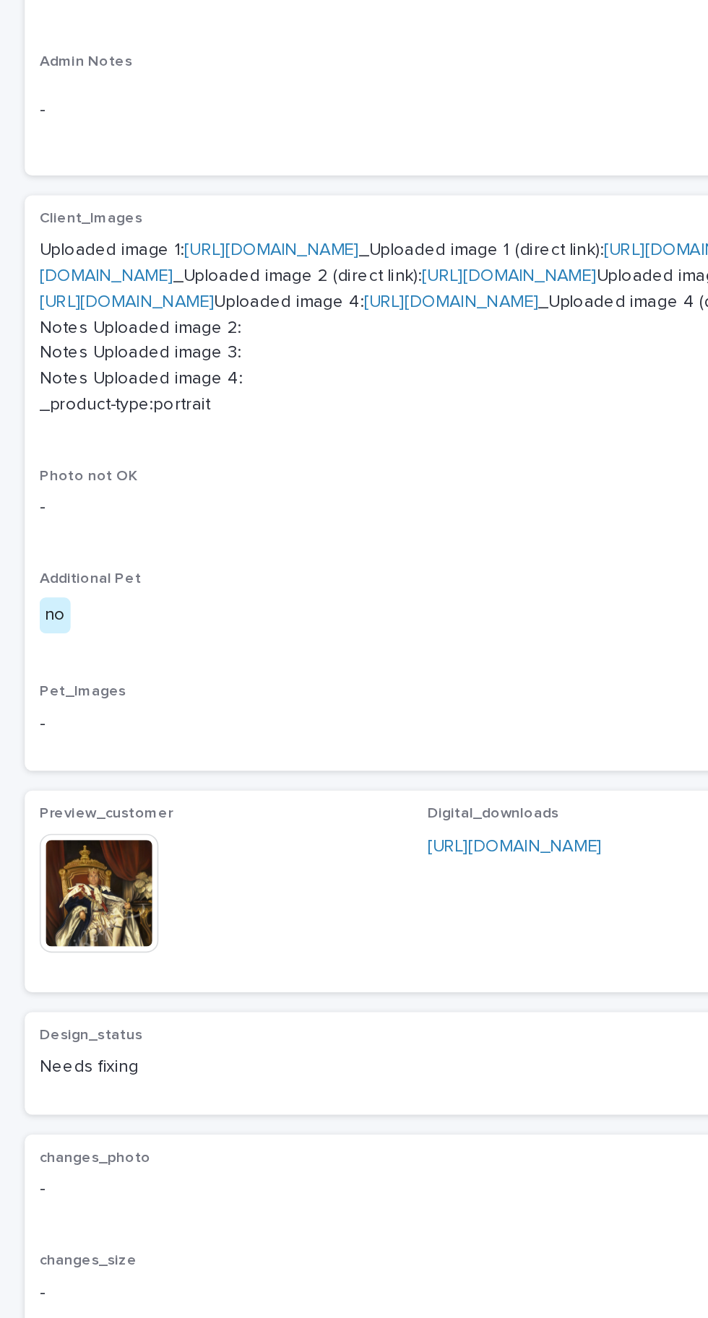
click at [66, 901] on img at bounding box center [57, 866] width 69 height 69
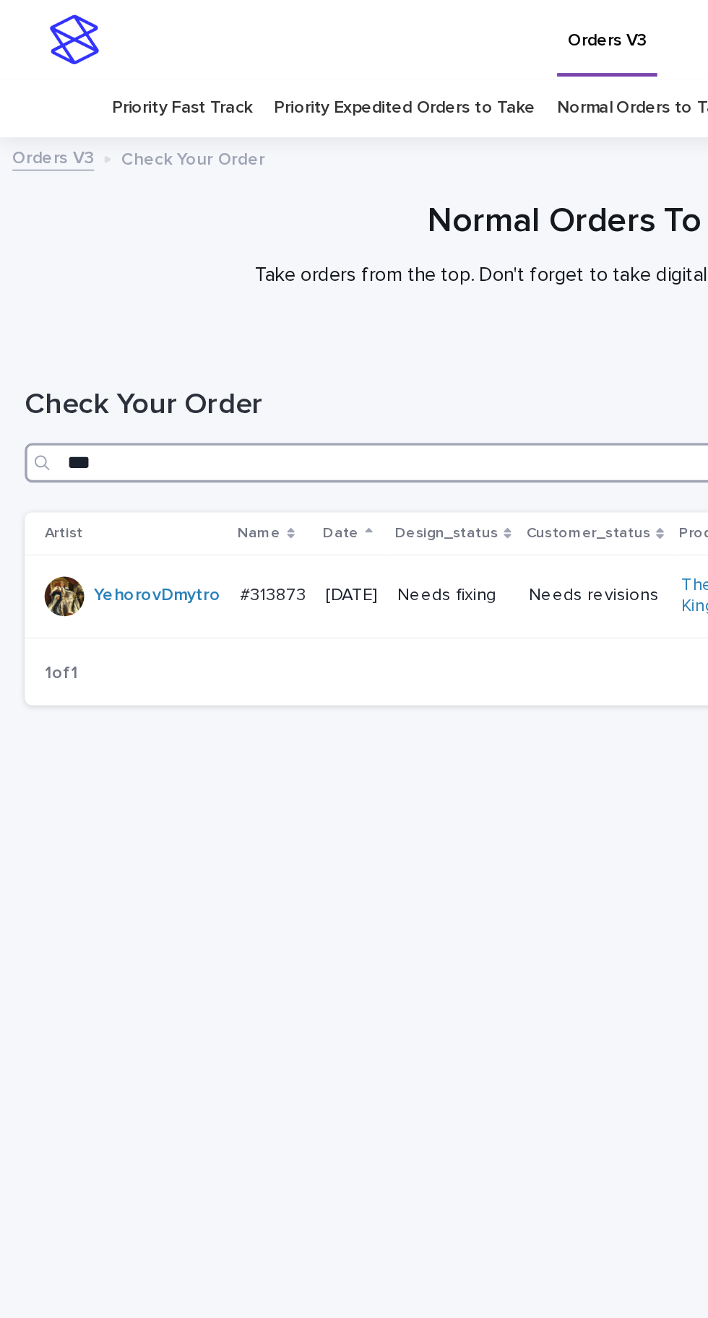
click at [185, 259] on input "***" at bounding box center [353, 270] width 679 height 23
type input "*"
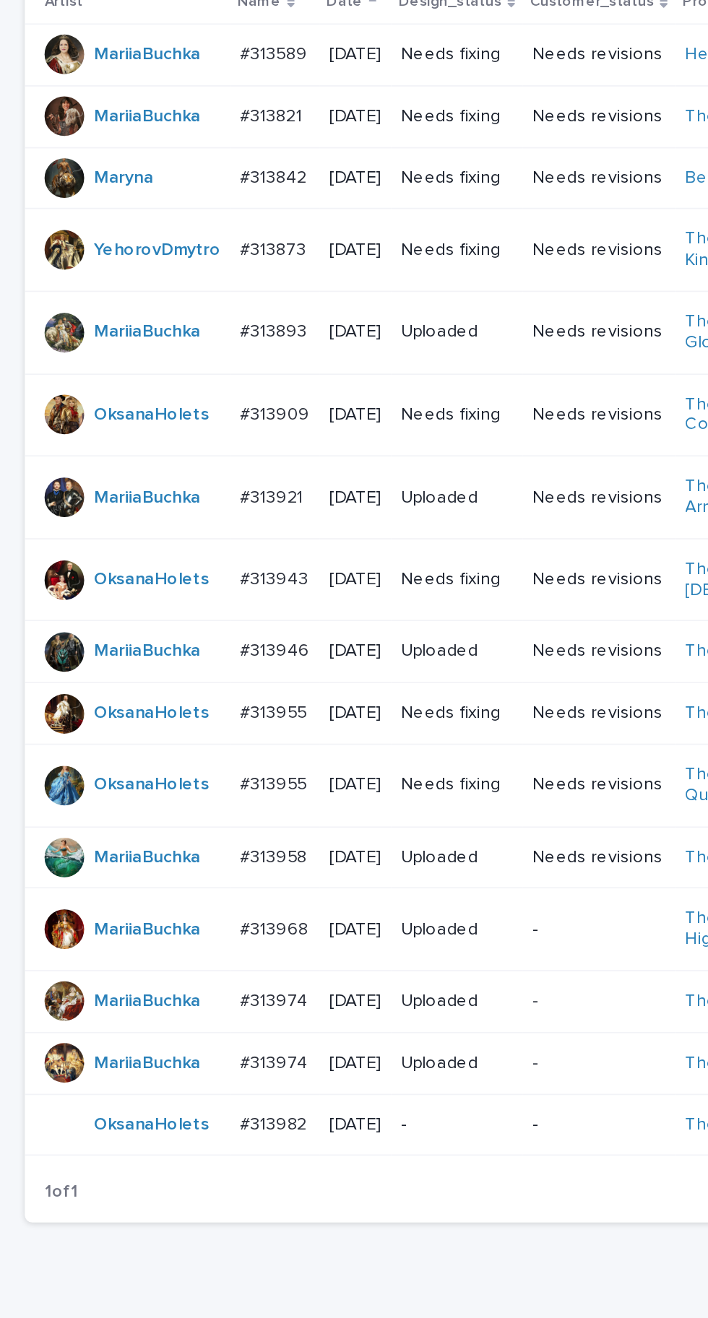
click at [165, 592] on p "#313921" at bounding box center [160, 599] width 40 height 15
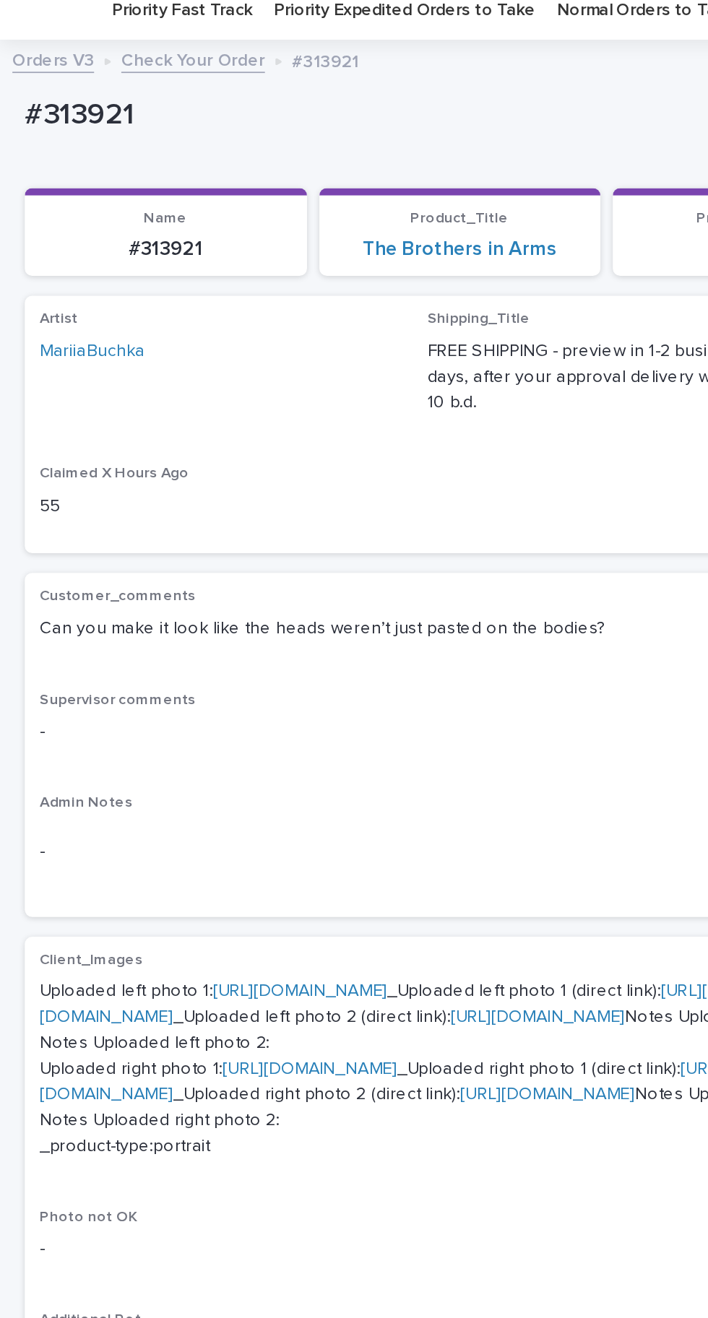
scroll to position [269, 0]
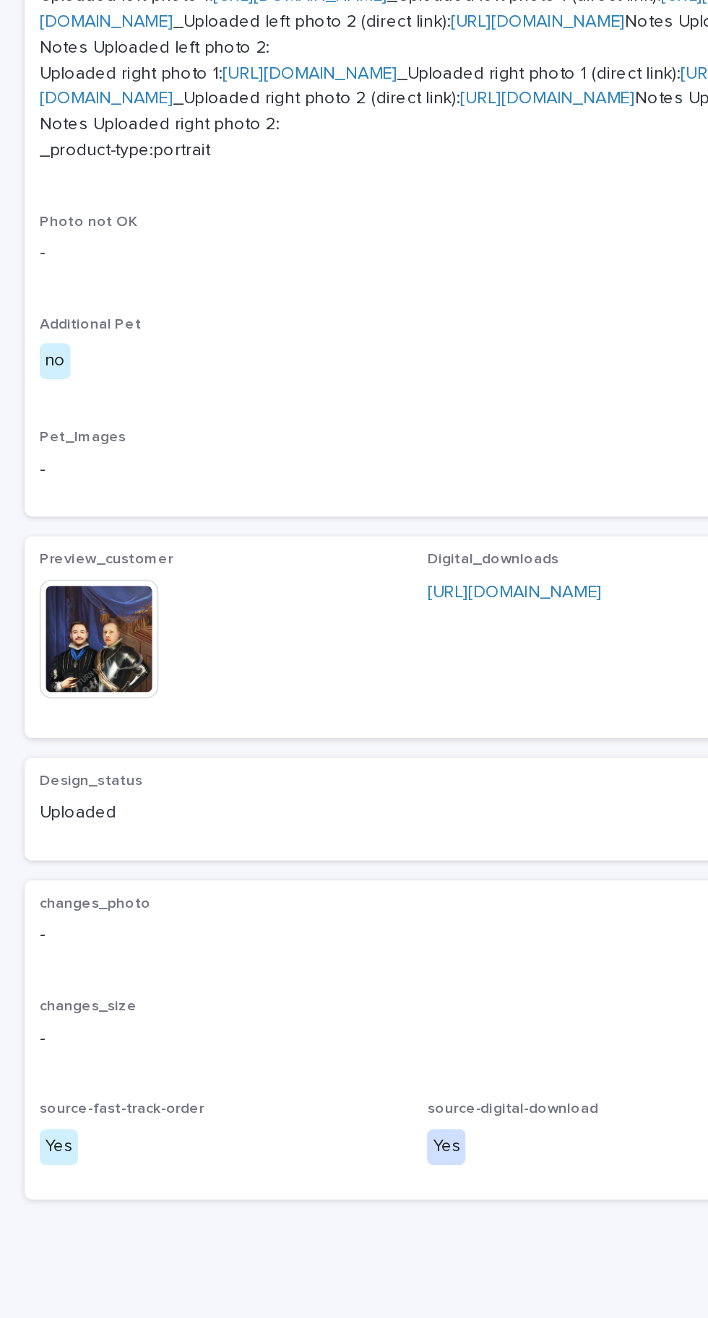
click at [73, 901] on img at bounding box center [57, 866] width 69 height 69
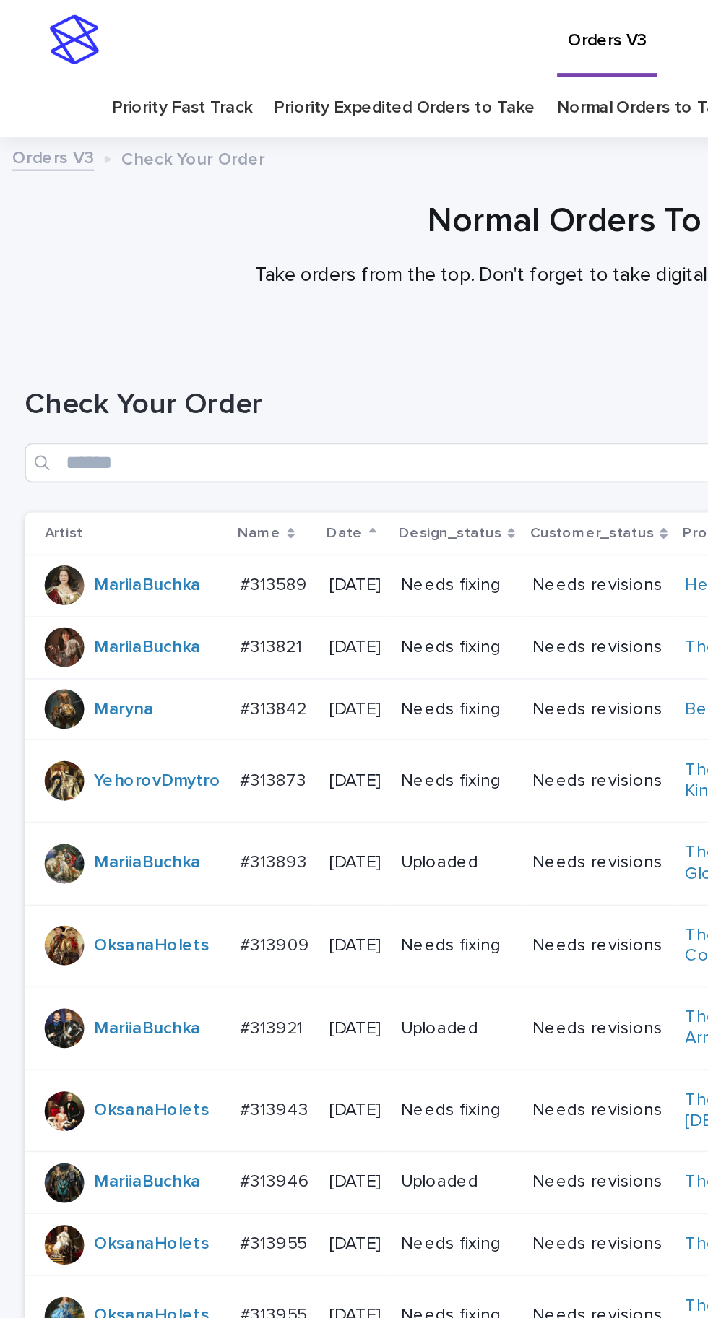
click at [151, 717] on p "#313955" at bounding box center [161, 724] width 42 height 15
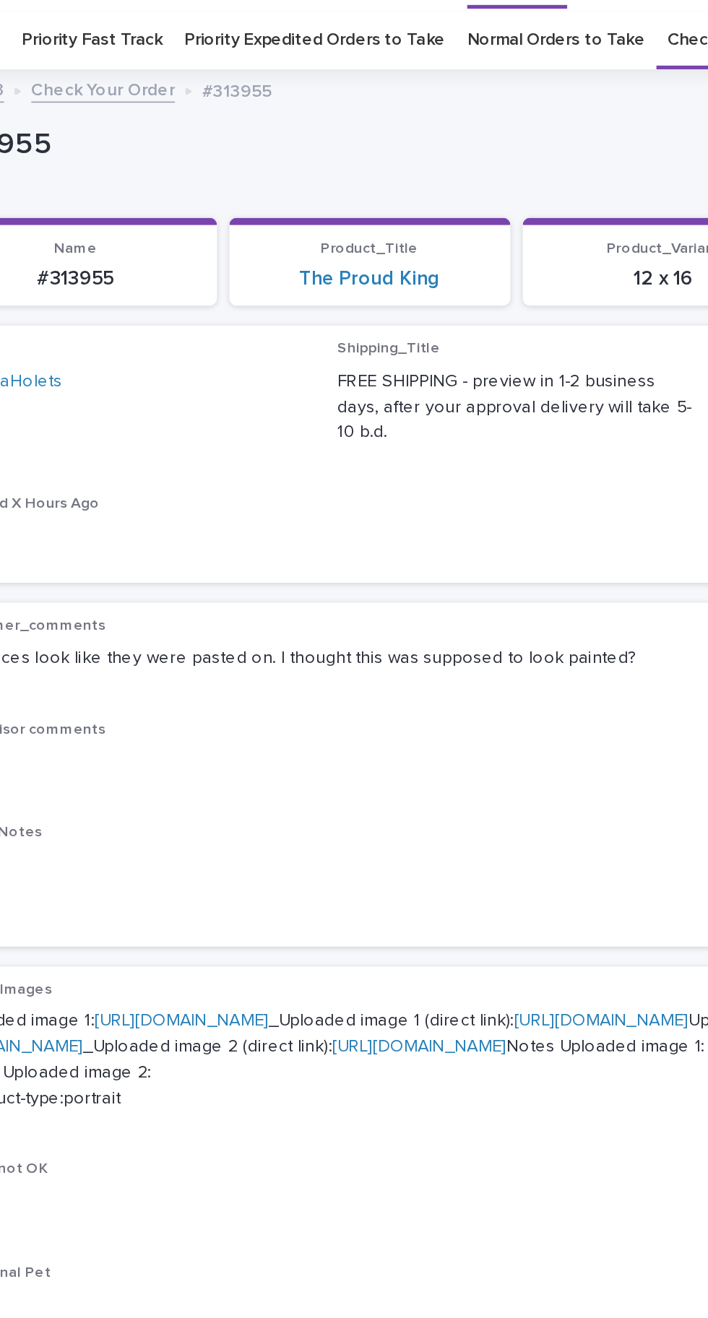
scroll to position [46, 0]
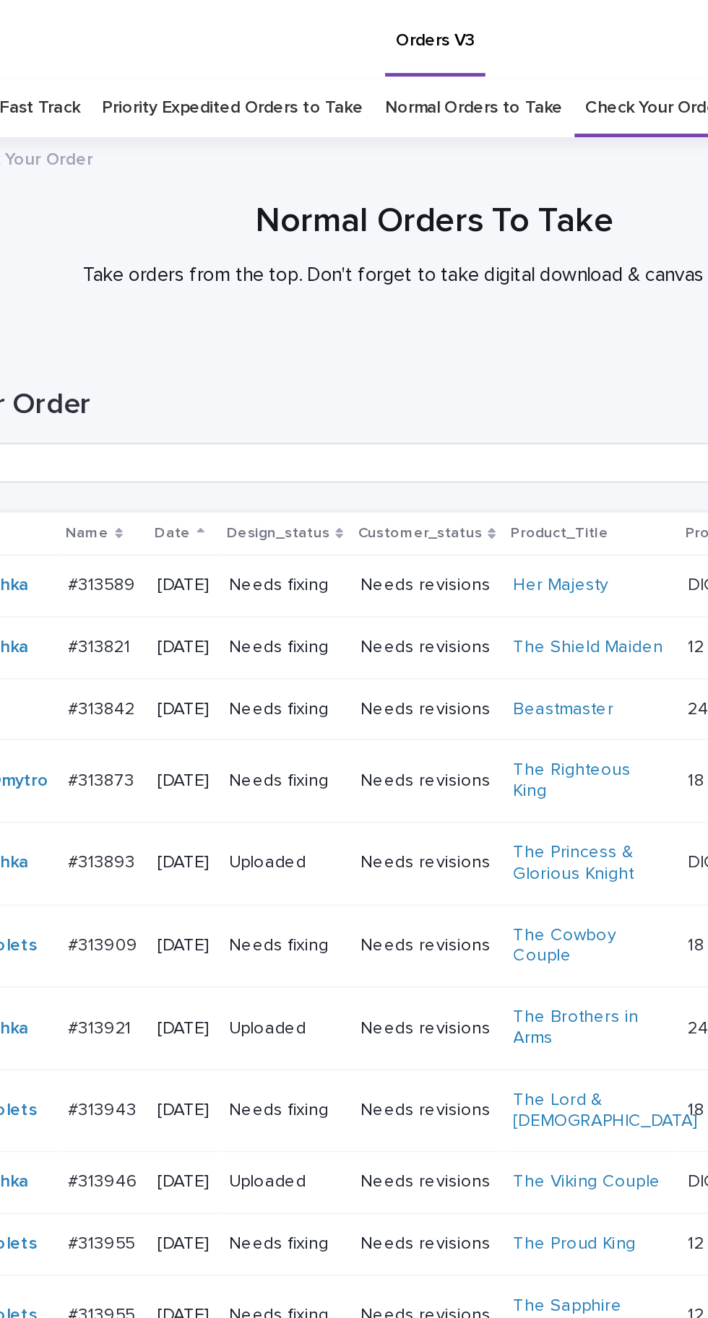
scroll to position [46, 0]
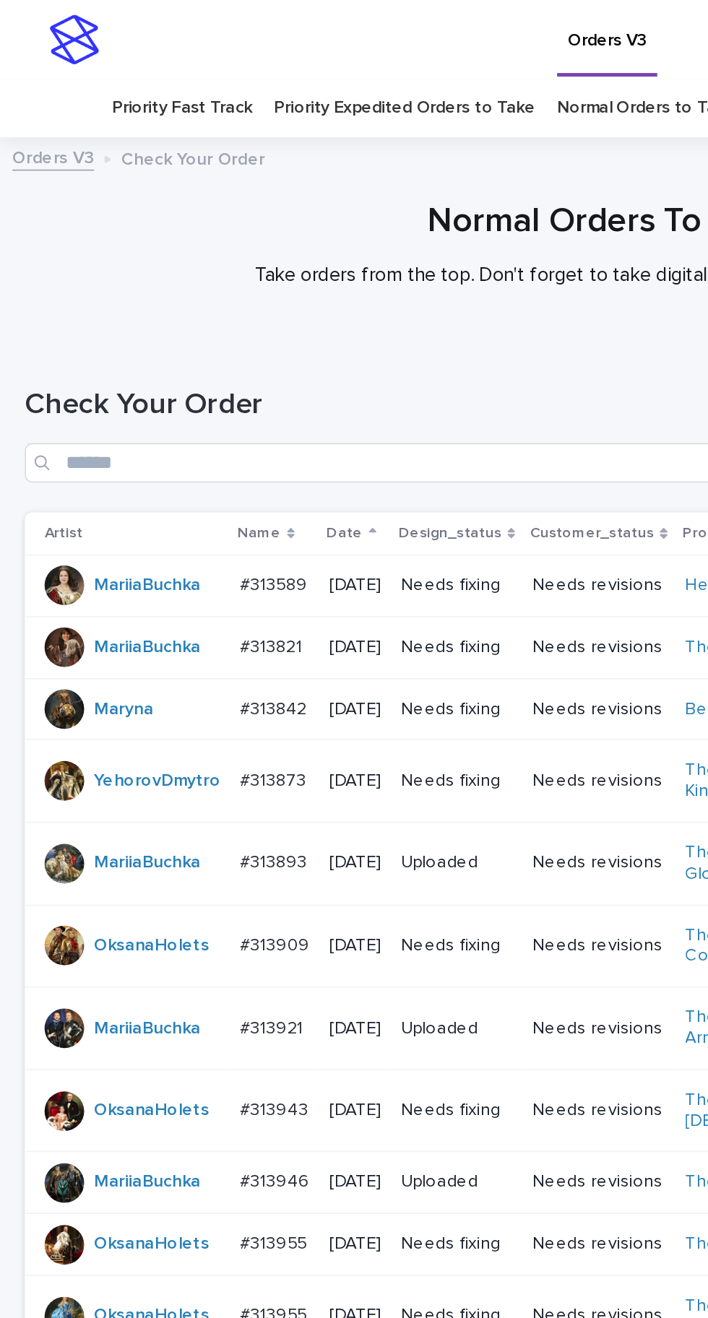
click at [164, 405] on p "#313842" at bounding box center [161, 412] width 42 height 15
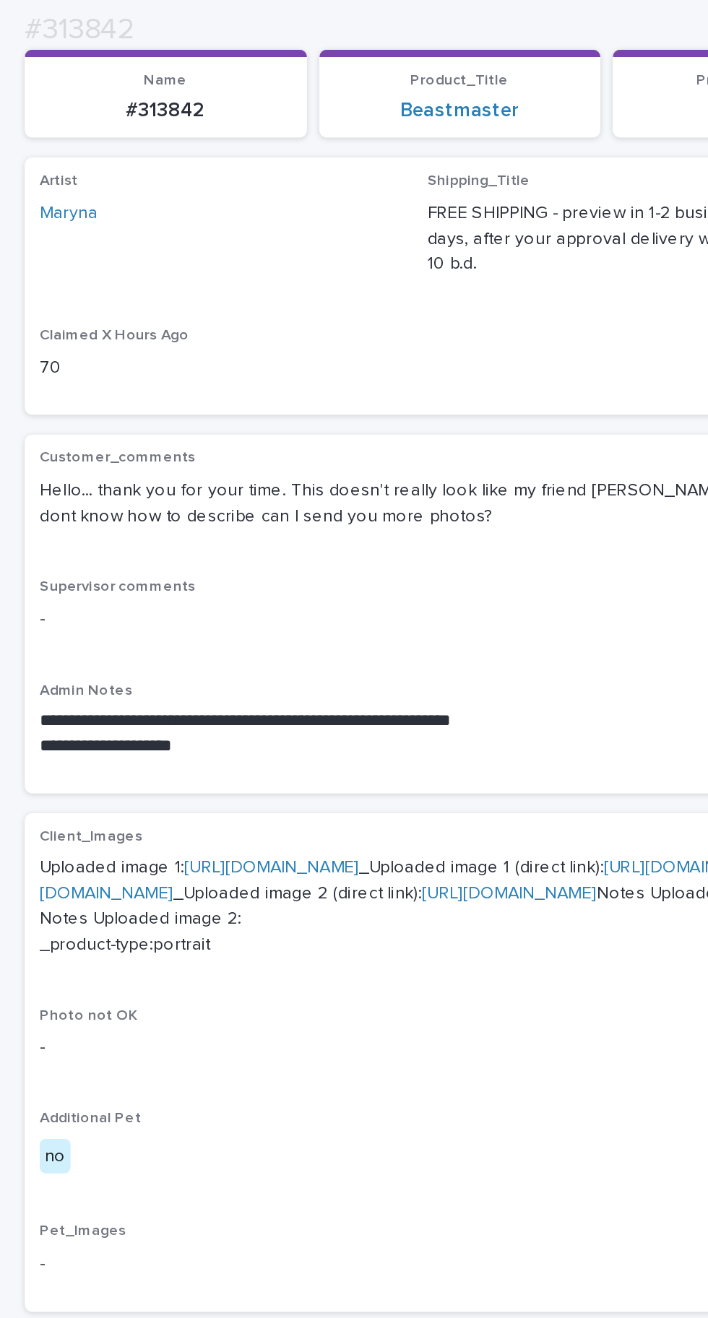
scroll to position [186, 0]
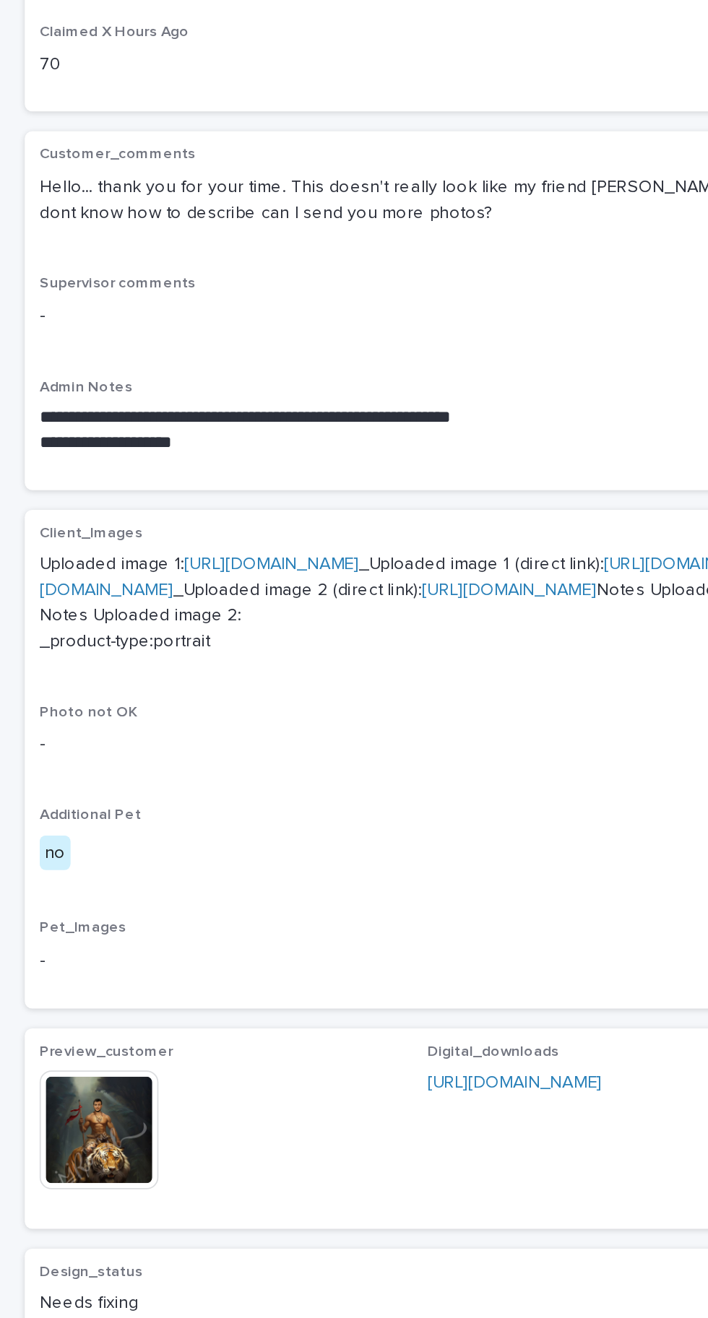
click at [88, 871] on img at bounding box center [57, 836] width 69 height 69
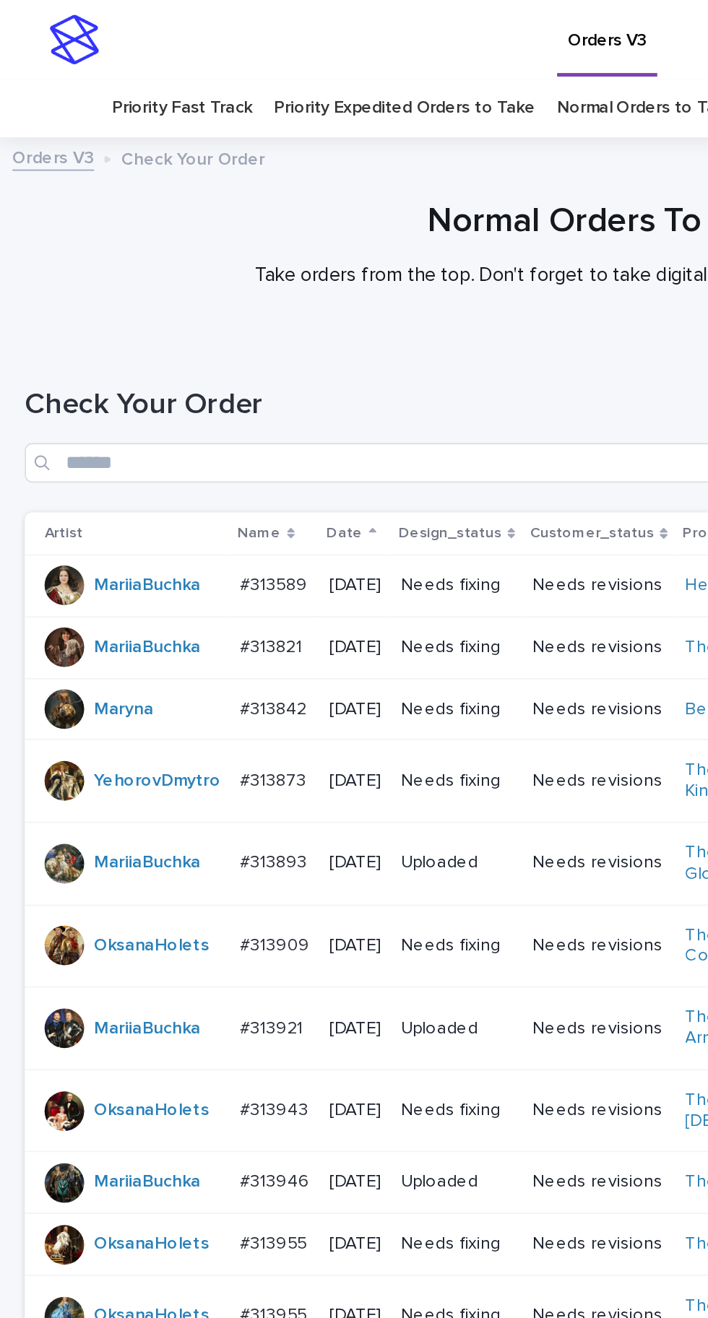
click at [157, 369] on p "#313821" at bounding box center [159, 376] width 39 height 15
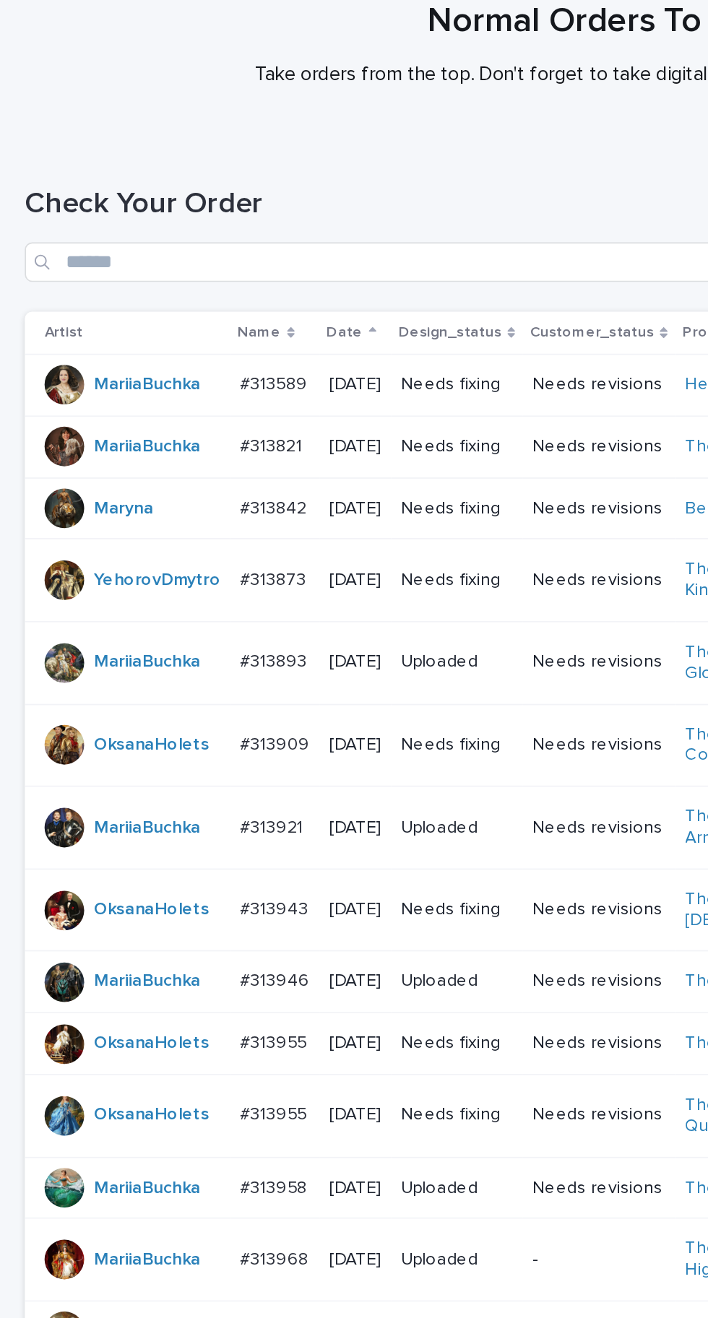
click at [192, 444] on div "2025-09-15" at bounding box center [207, 456] width 30 height 24
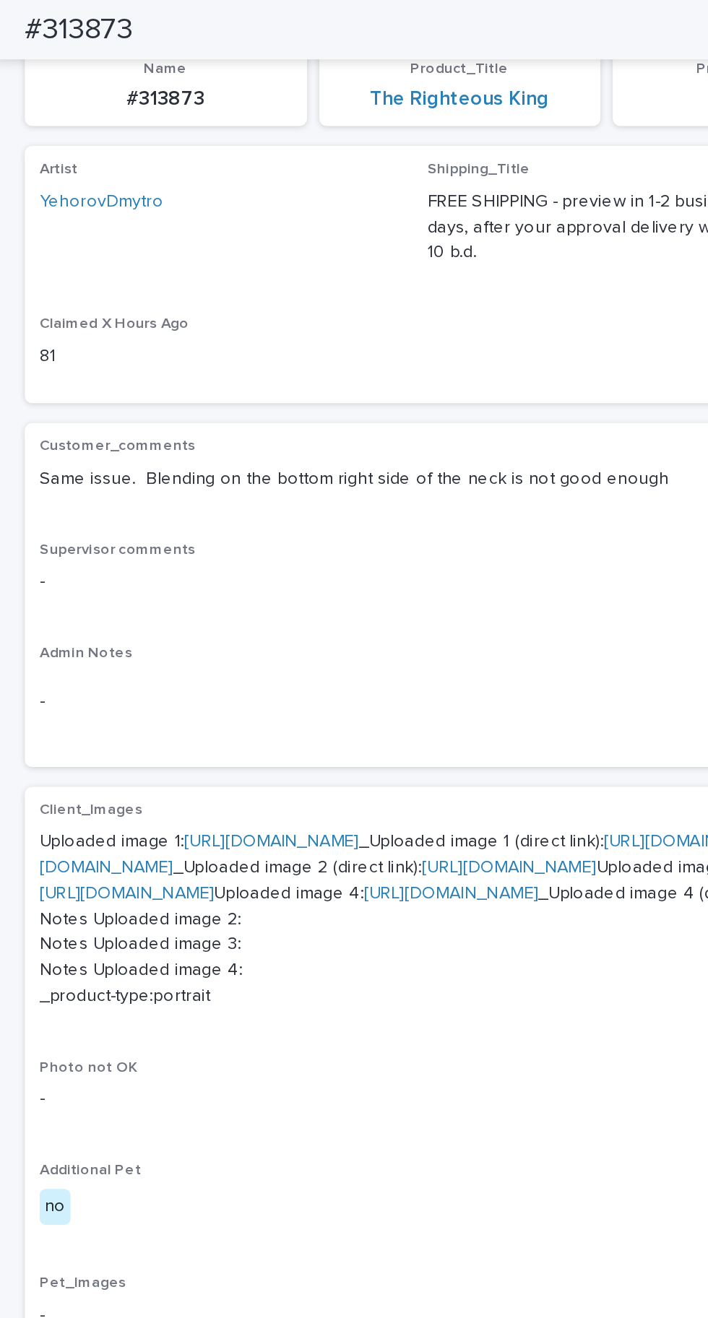
scroll to position [313, 0]
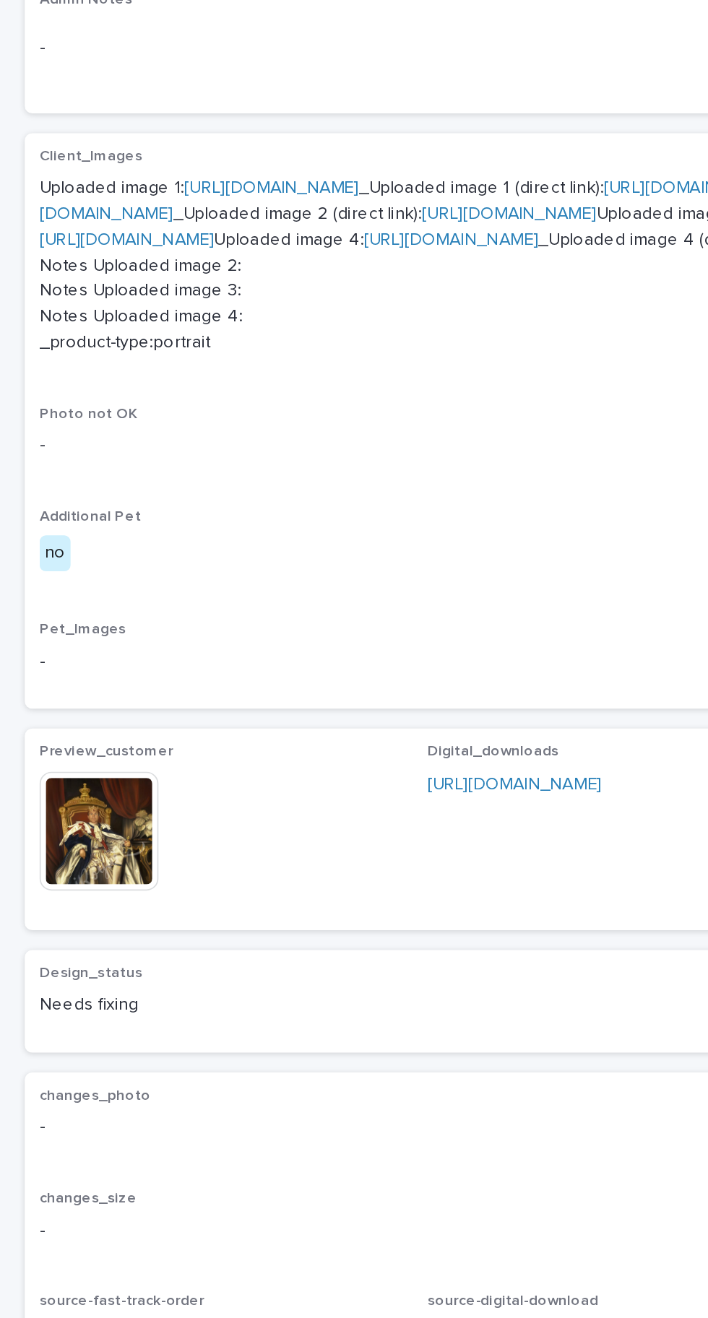
click at [81, 901] on img at bounding box center [57, 866] width 69 height 69
